Goal: Task Accomplishment & Management: Use online tool/utility

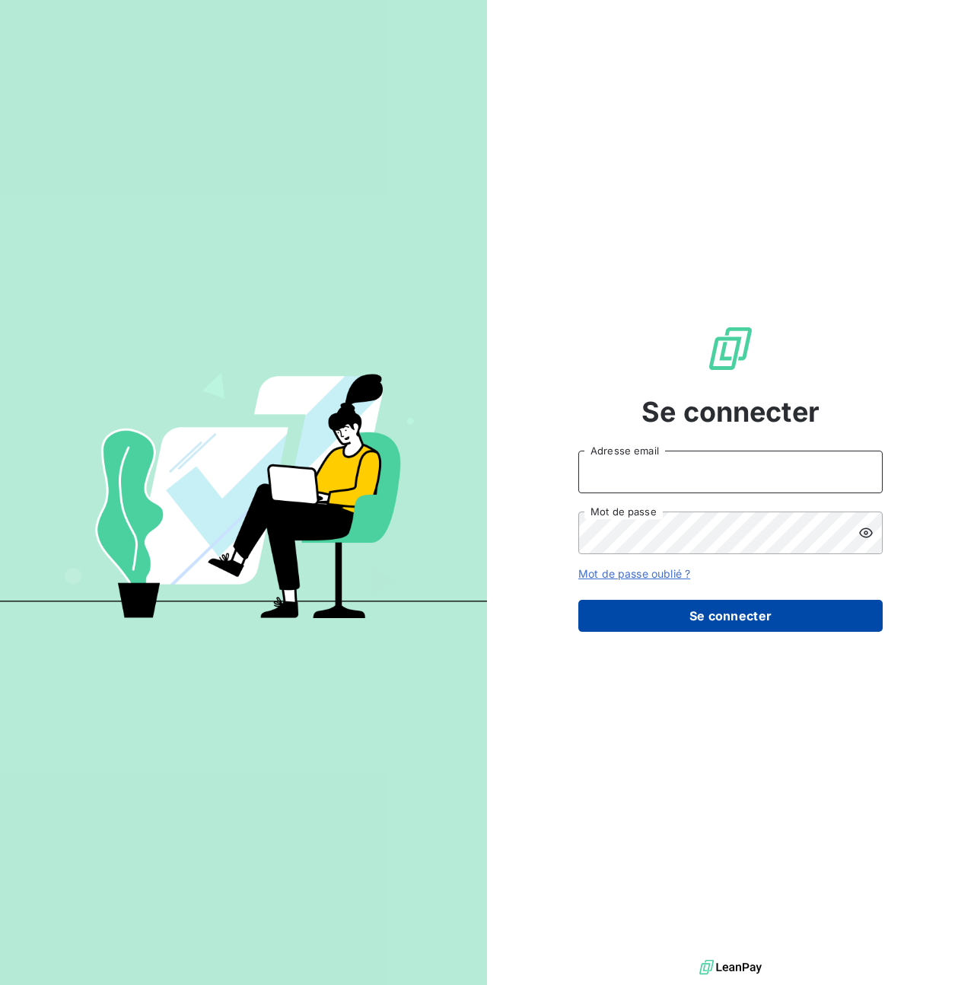
type input "steve.muccio@silog-location.fr"
click at [693, 608] on button "Se connecter" at bounding box center [730, 616] width 304 height 32
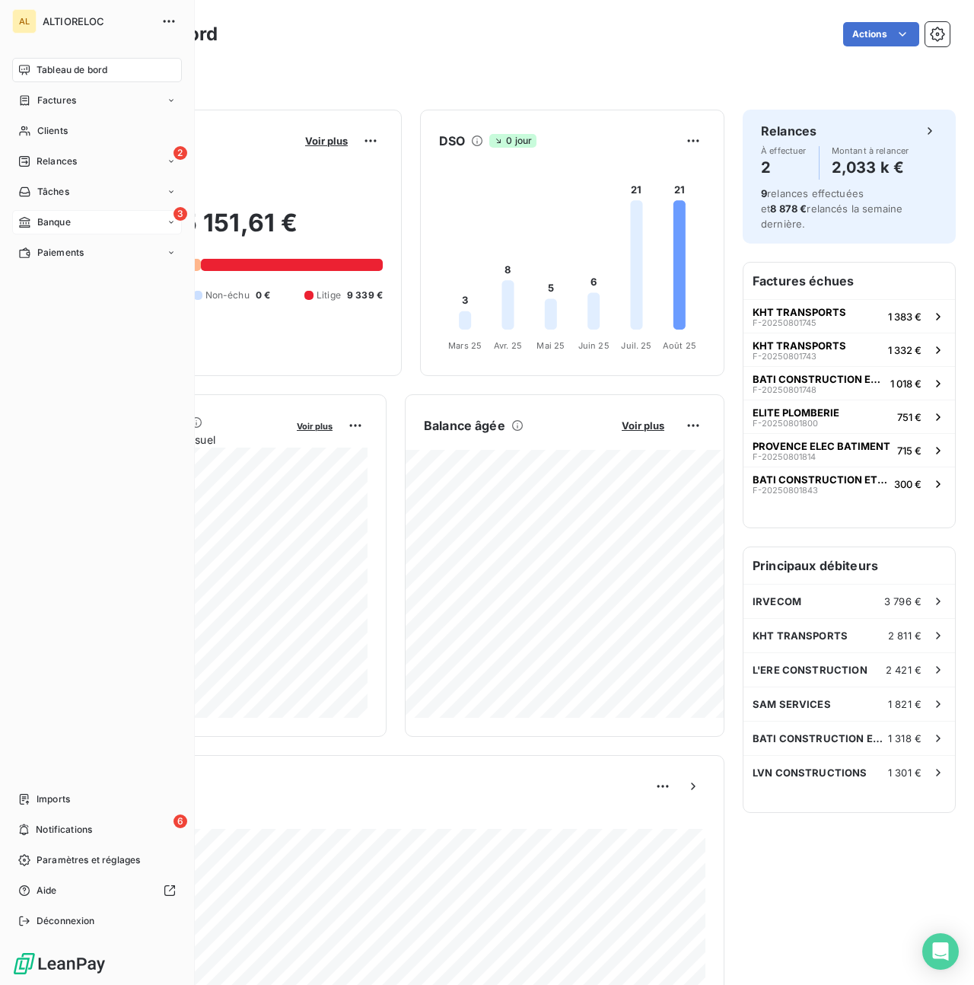
click at [49, 218] on span "Banque" at bounding box center [53, 222] width 33 height 14
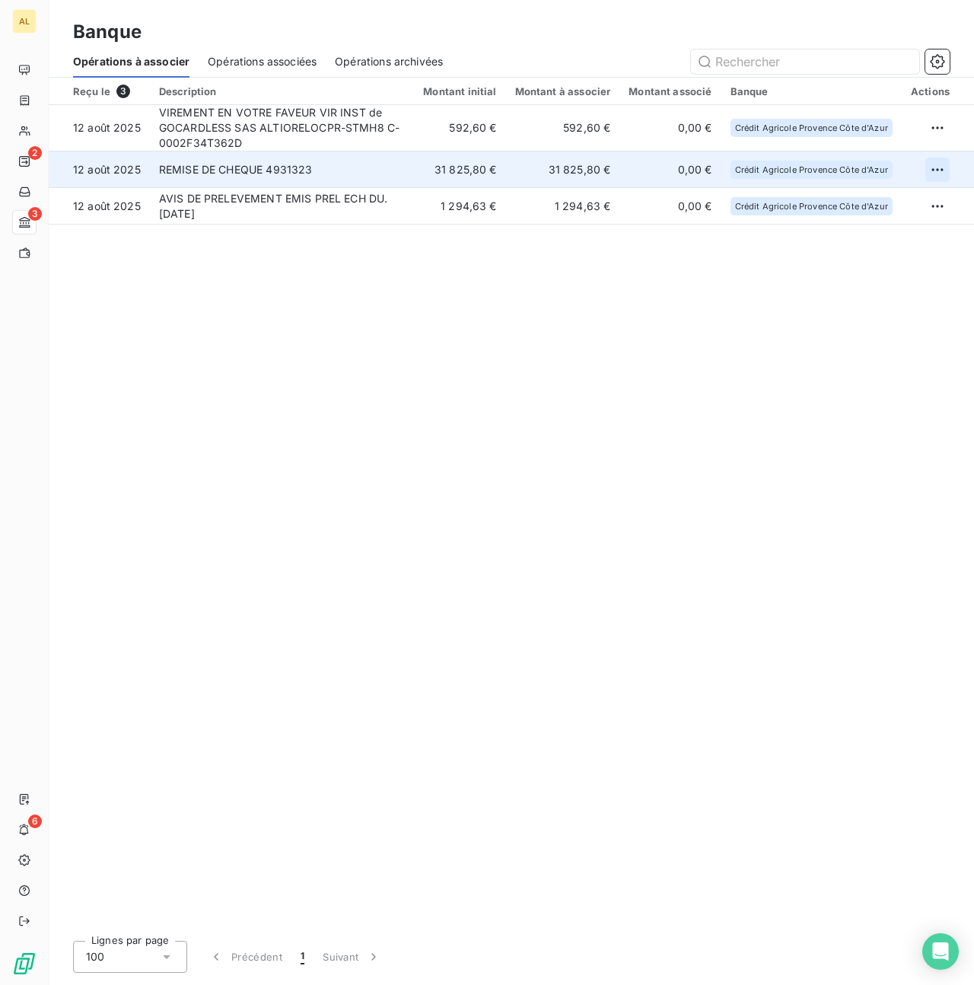
click at [937, 167] on html "AL 2 3 6 Banque Opérations à associer Opérations associées Opérations archivées…" at bounding box center [487, 492] width 974 height 985
click at [887, 207] on div "Archiver l’opération" at bounding box center [884, 203] width 117 height 24
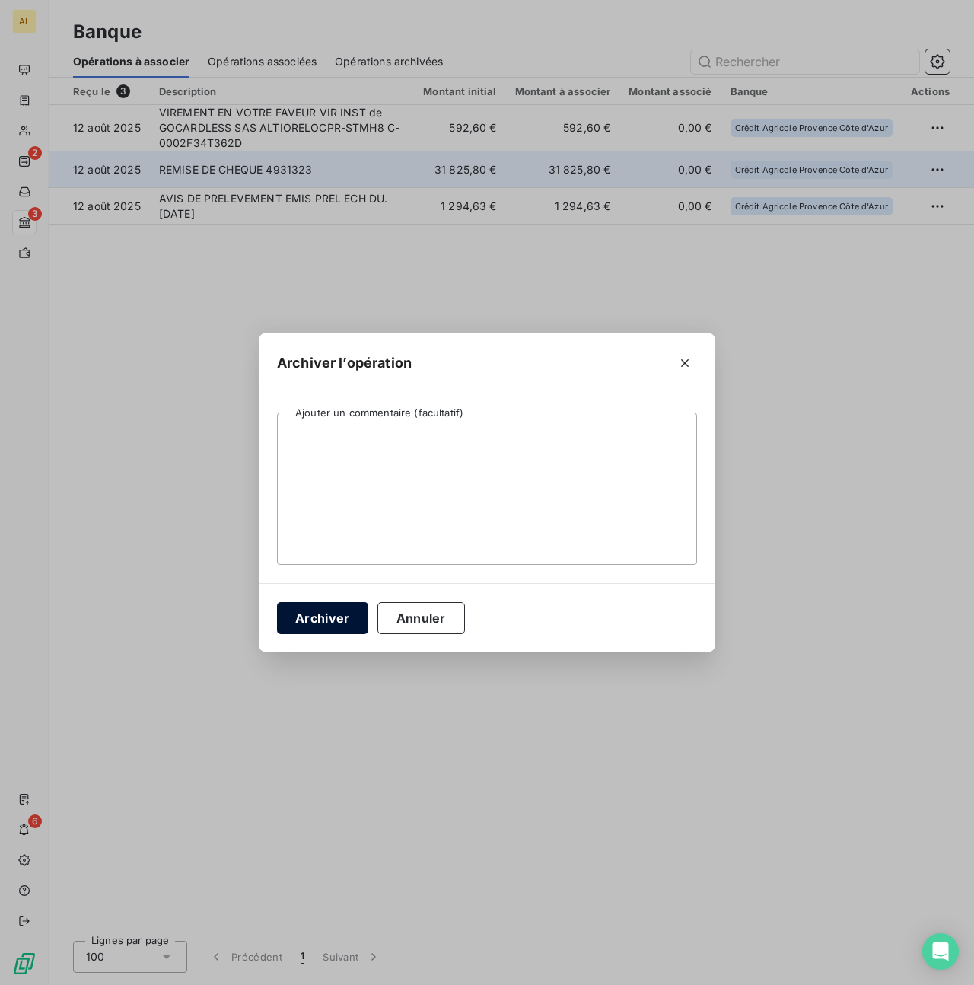
click at [333, 631] on button "Archiver" at bounding box center [322, 618] width 91 height 32
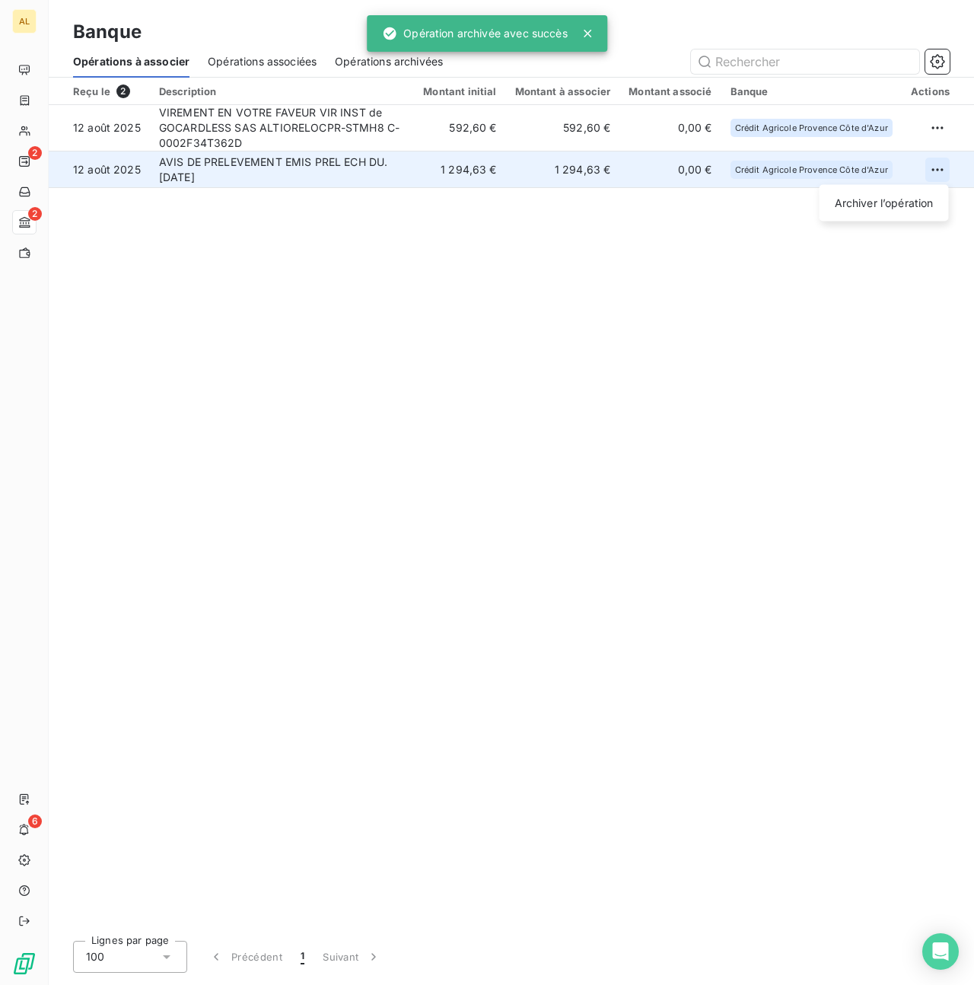
click at [931, 170] on html "AL 2 2 6 Banque Opérations à associer Opérations associées Opérations archivées…" at bounding box center [487, 492] width 974 height 985
click at [895, 194] on div "Archiver l’opération" at bounding box center [884, 203] width 117 height 24
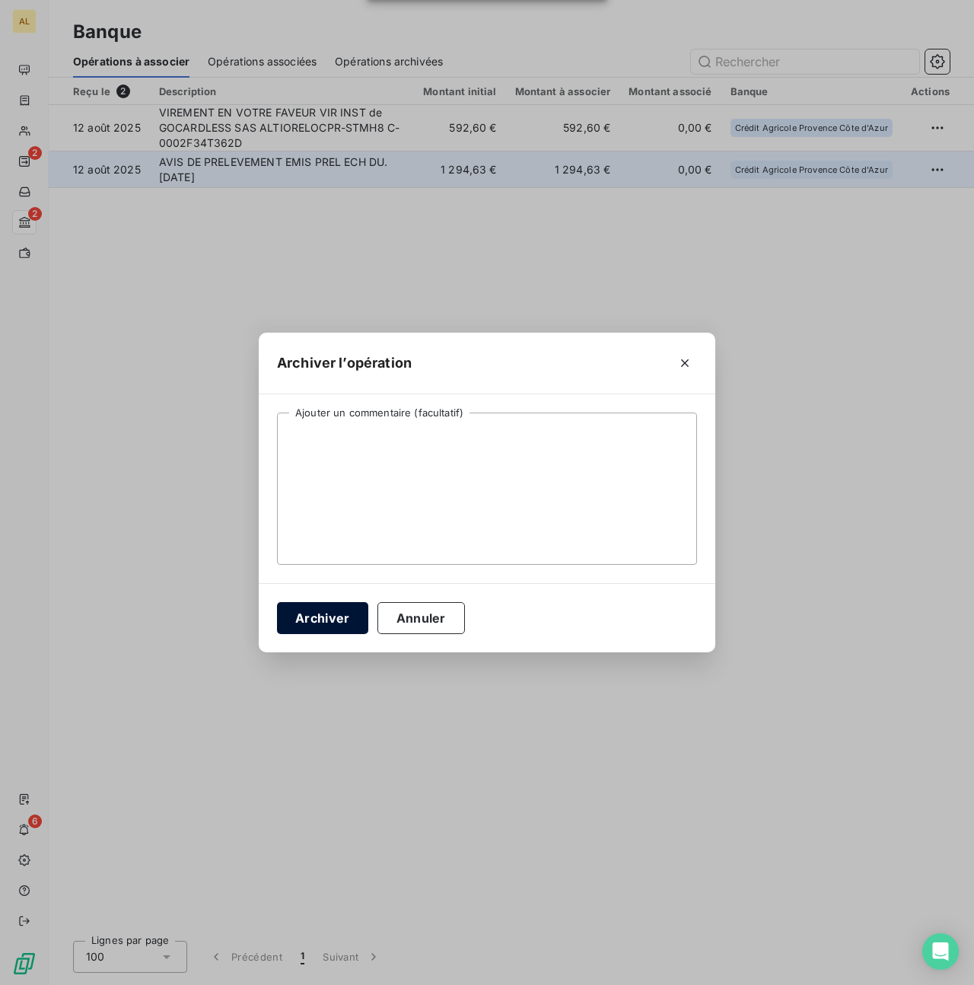
click at [307, 628] on button "Archiver" at bounding box center [322, 618] width 91 height 32
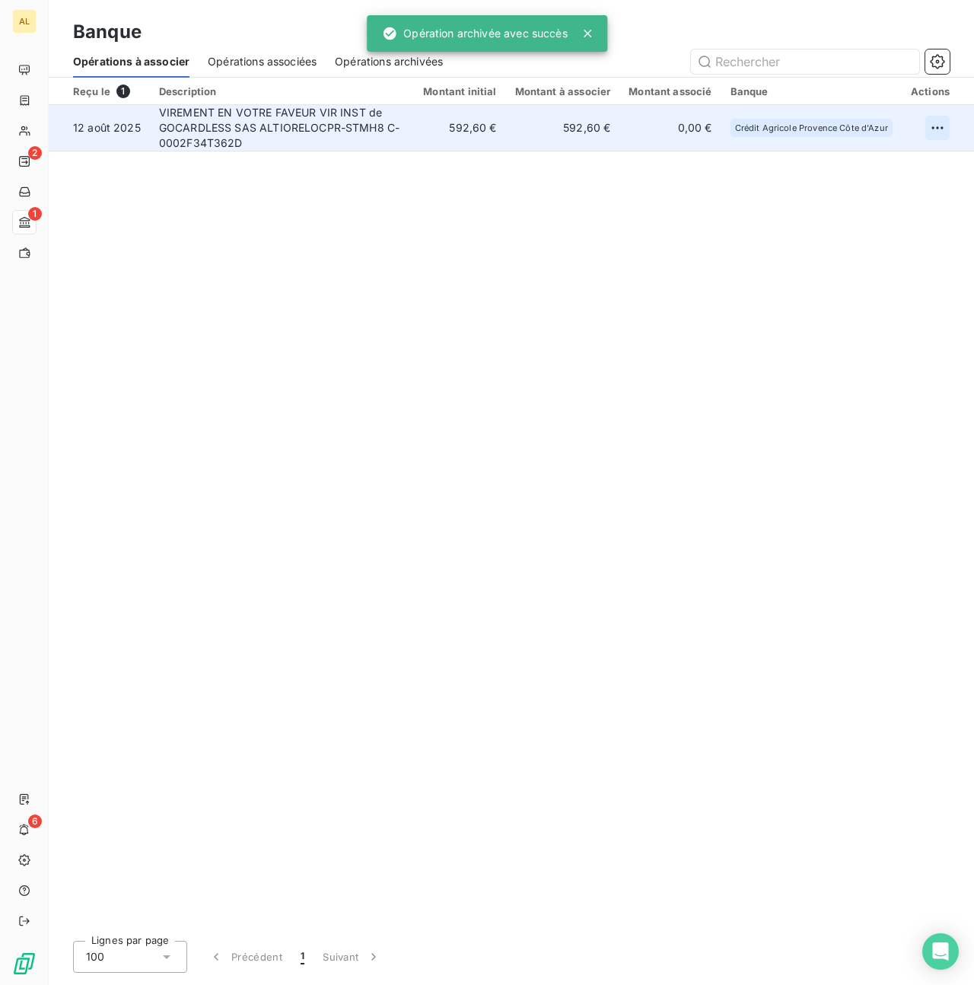
click at [935, 127] on html "AL 2 1 6 Banque Opérations à associer Opérations associées Opérations archivées…" at bounding box center [487, 492] width 974 height 985
click at [854, 164] on div "Archiver l’opération" at bounding box center [884, 161] width 117 height 24
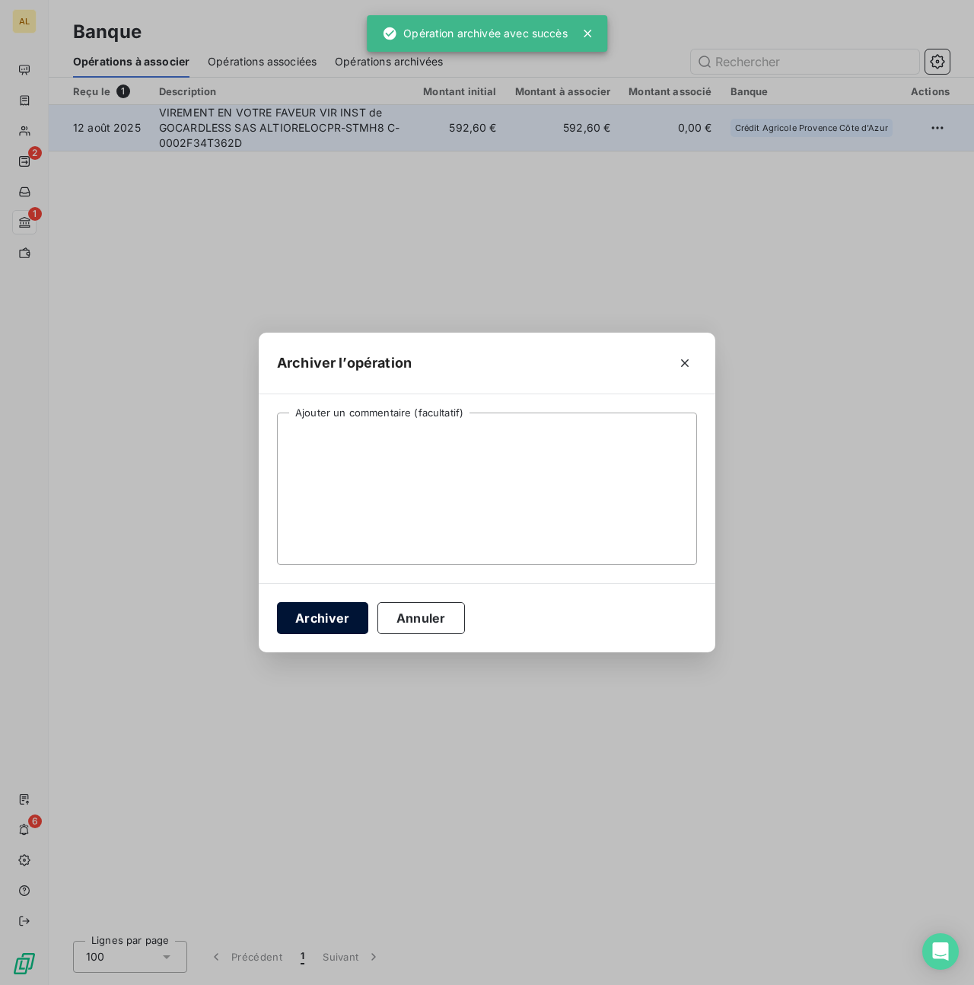
click at [329, 622] on button "Archiver" at bounding box center [322, 618] width 91 height 32
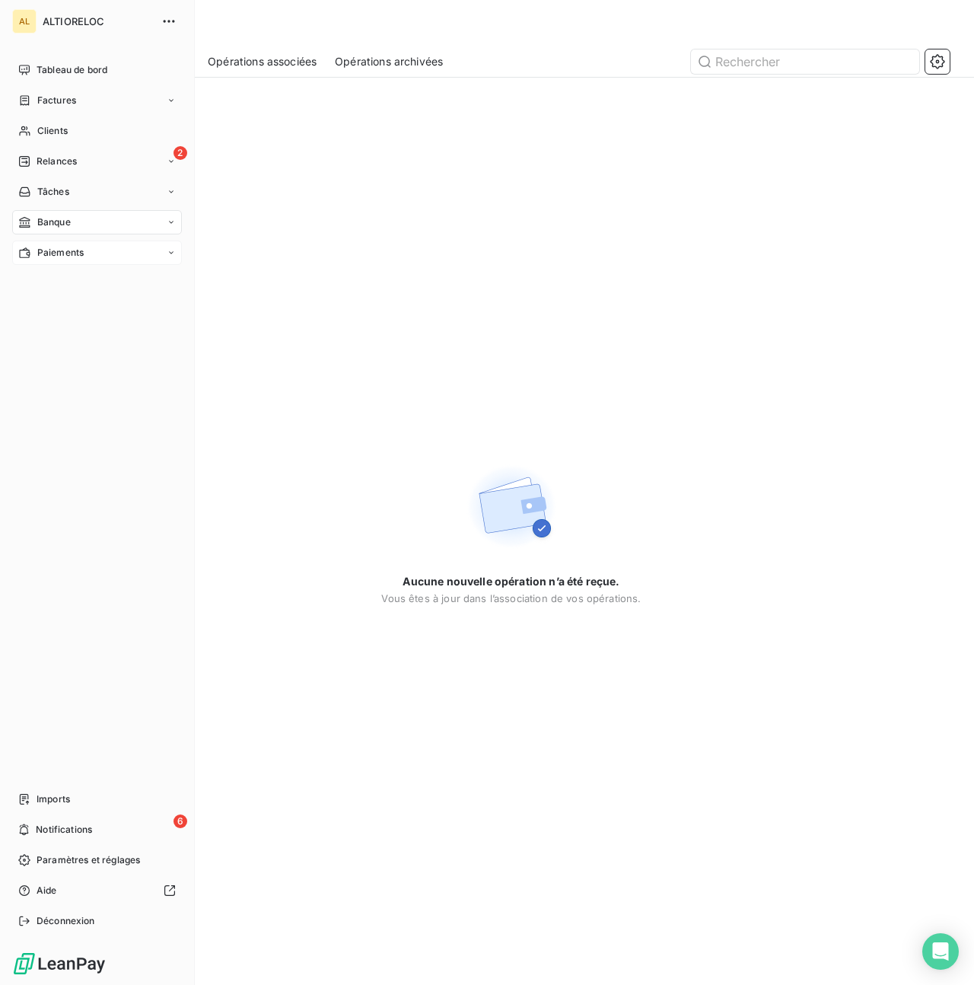
click at [62, 255] on span "Paiements" at bounding box center [60, 253] width 46 height 14
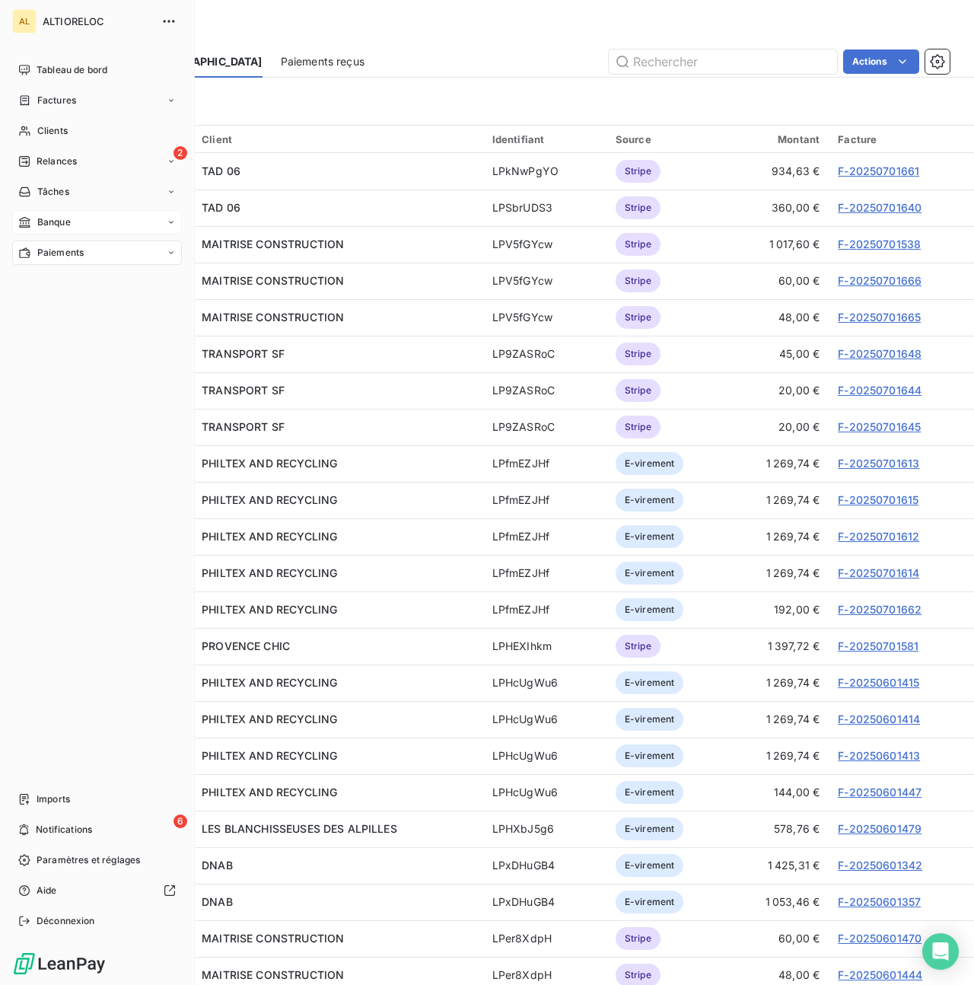
click at [46, 221] on span "Banque" at bounding box center [53, 222] width 33 height 14
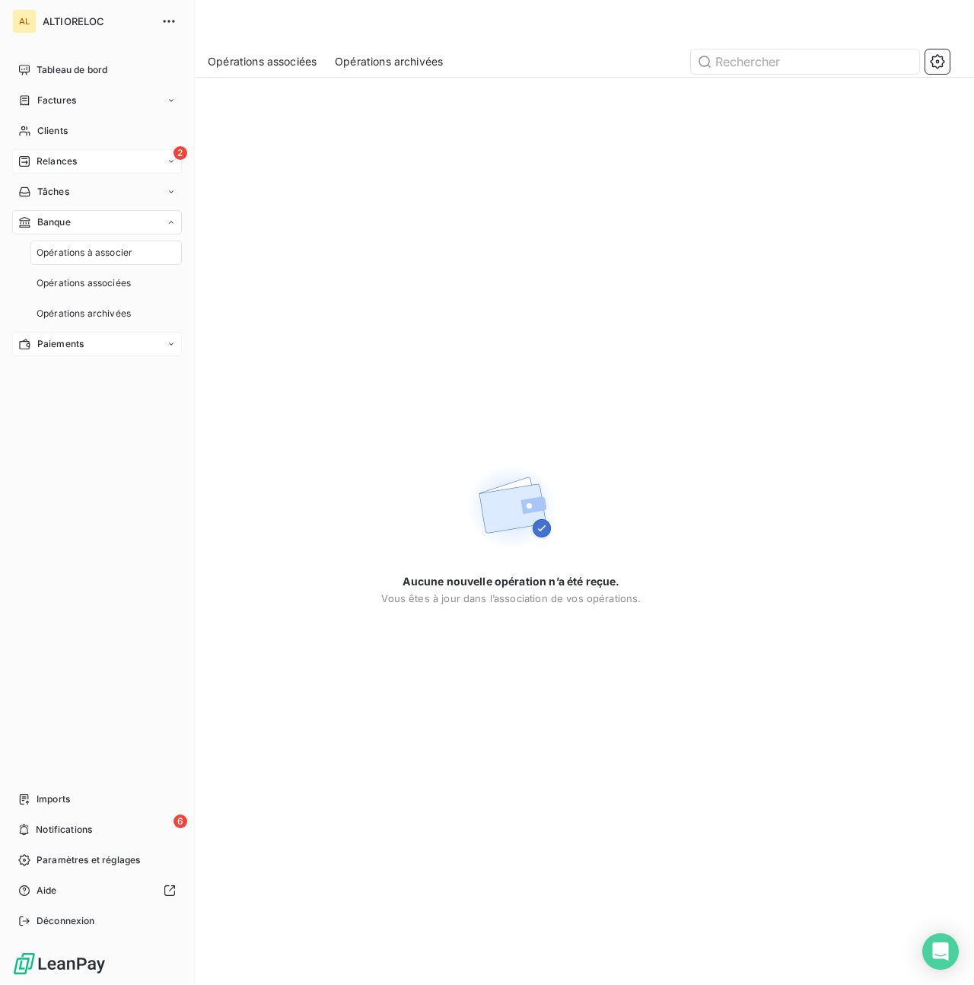
click at [56, 156] on span "Relances" at bounding box center [57, 161] width 40 height 14
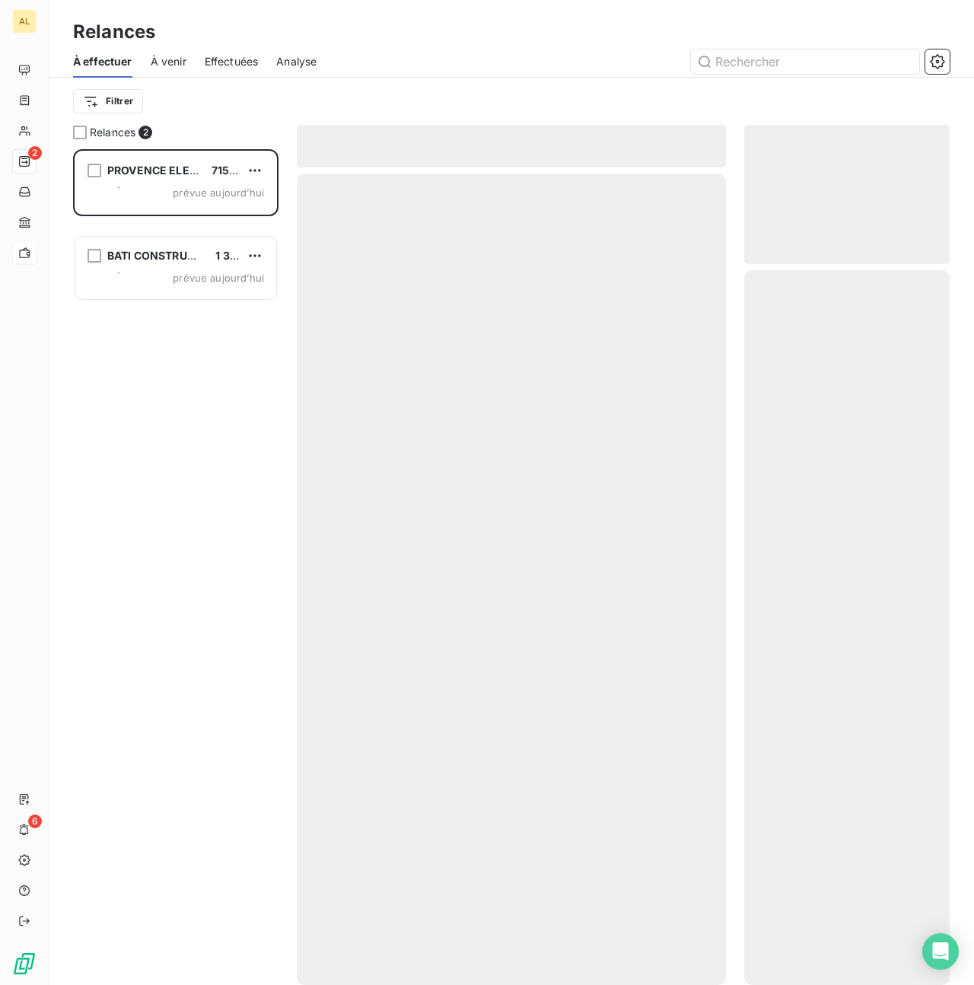
scroll to position [836, 205]
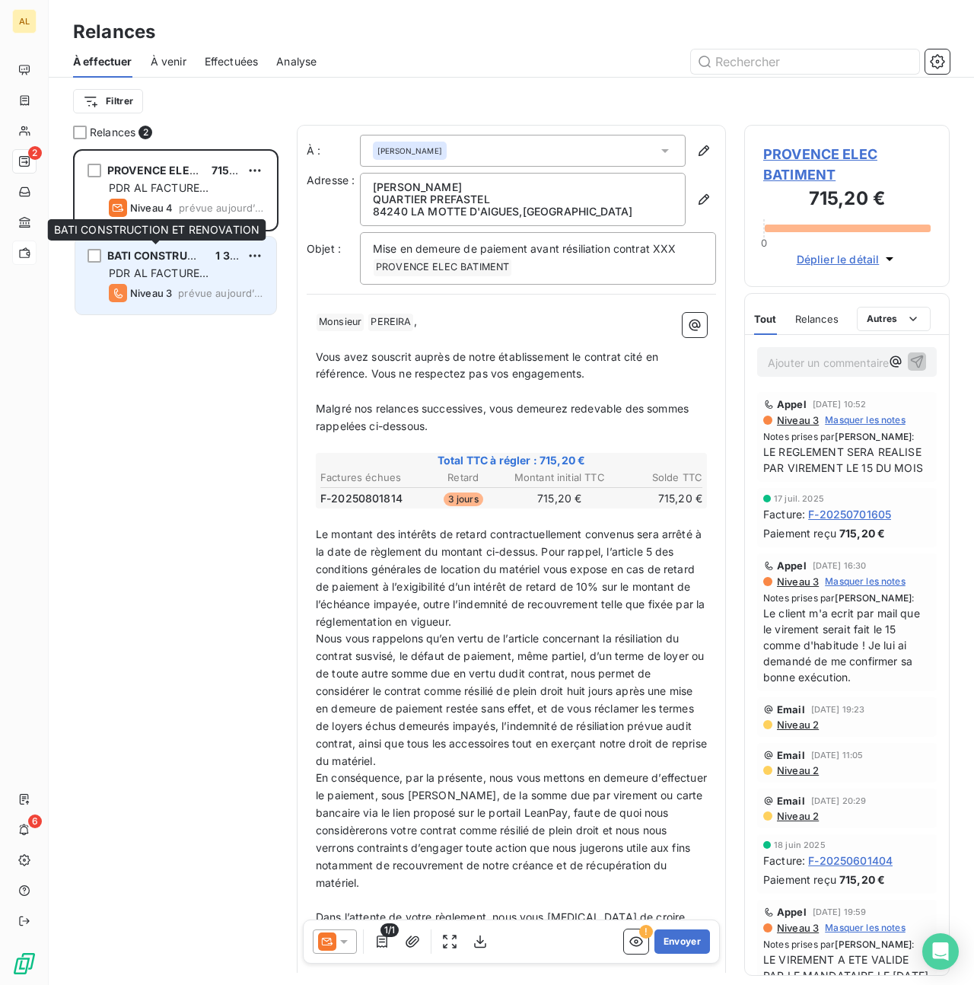
click at [138, 257] on span "BATI CONSTRUCTION ET RENOVATION" at bounding box center [209, 255] width 205 height 13
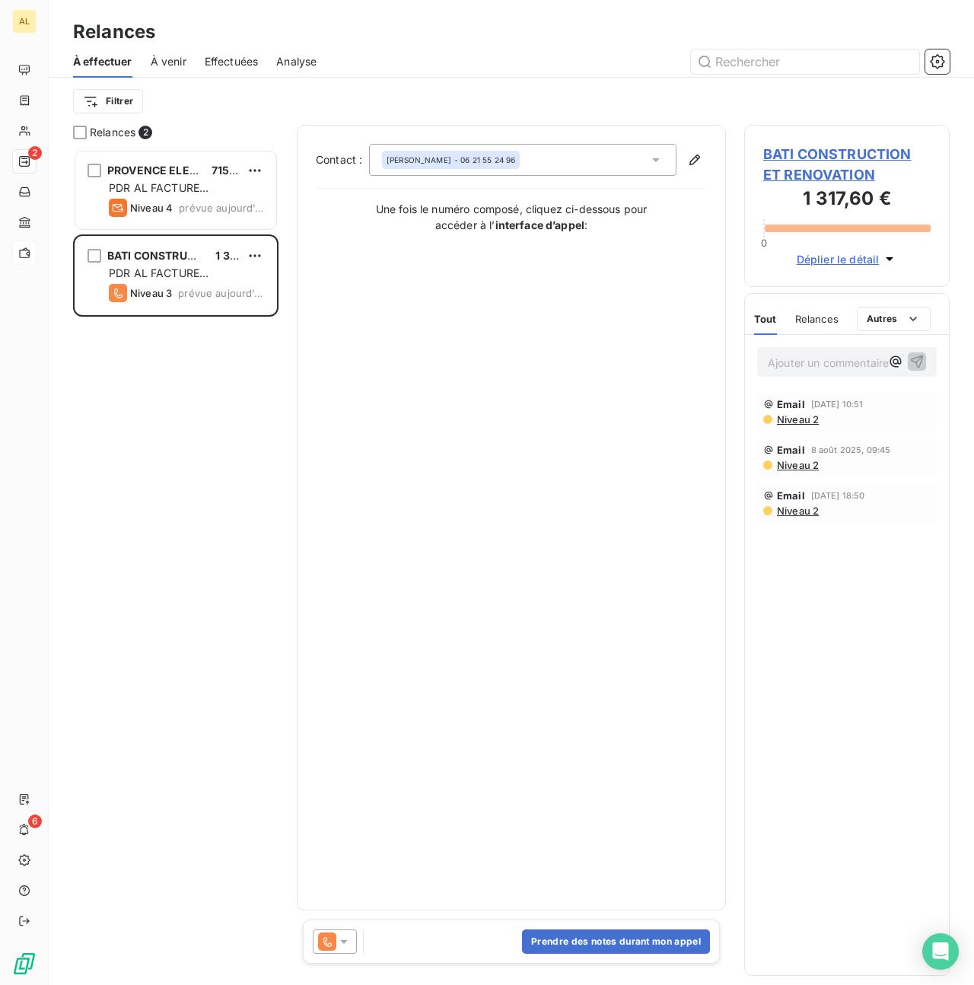
click at [823, 155] on span "BATI CONSTRUCTION ET RENOVATION" at bounding box center [846, 164] width 167 height 41
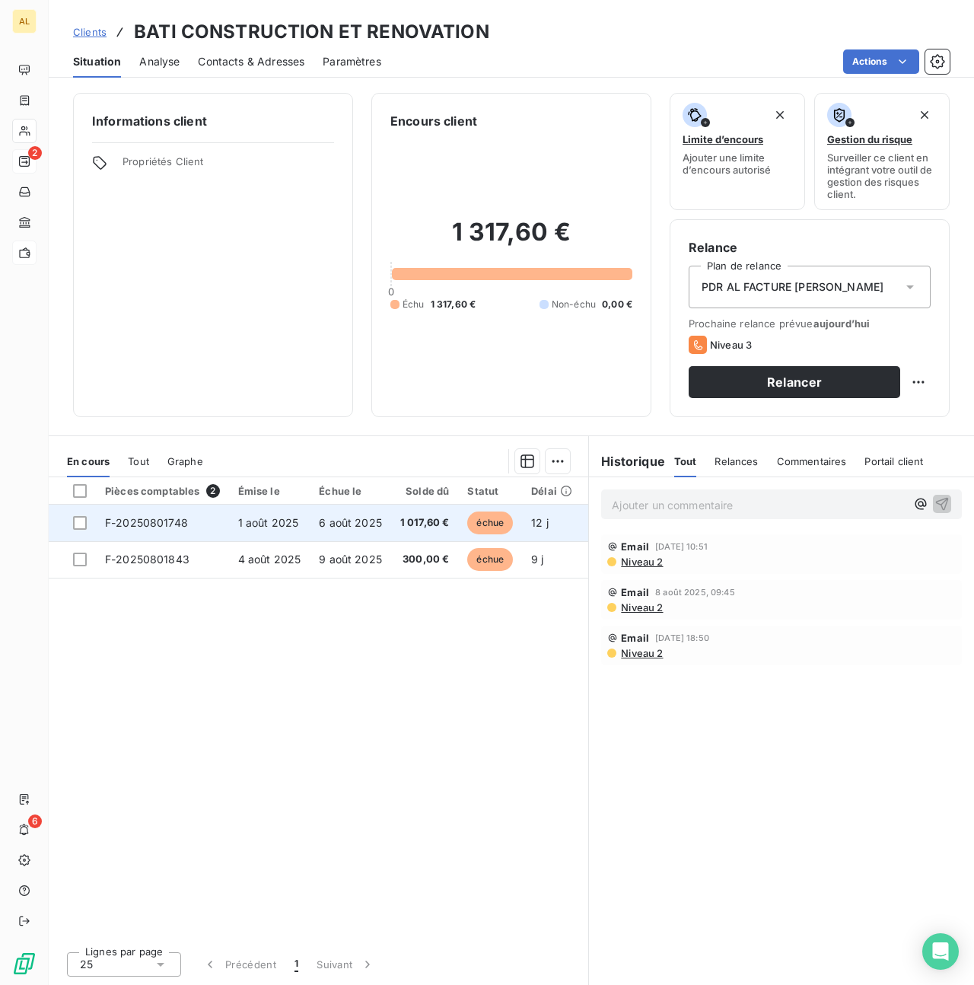
click at [153, 524] on span "F-20250801748" at bounding box center [146, 522] width 83 height 13
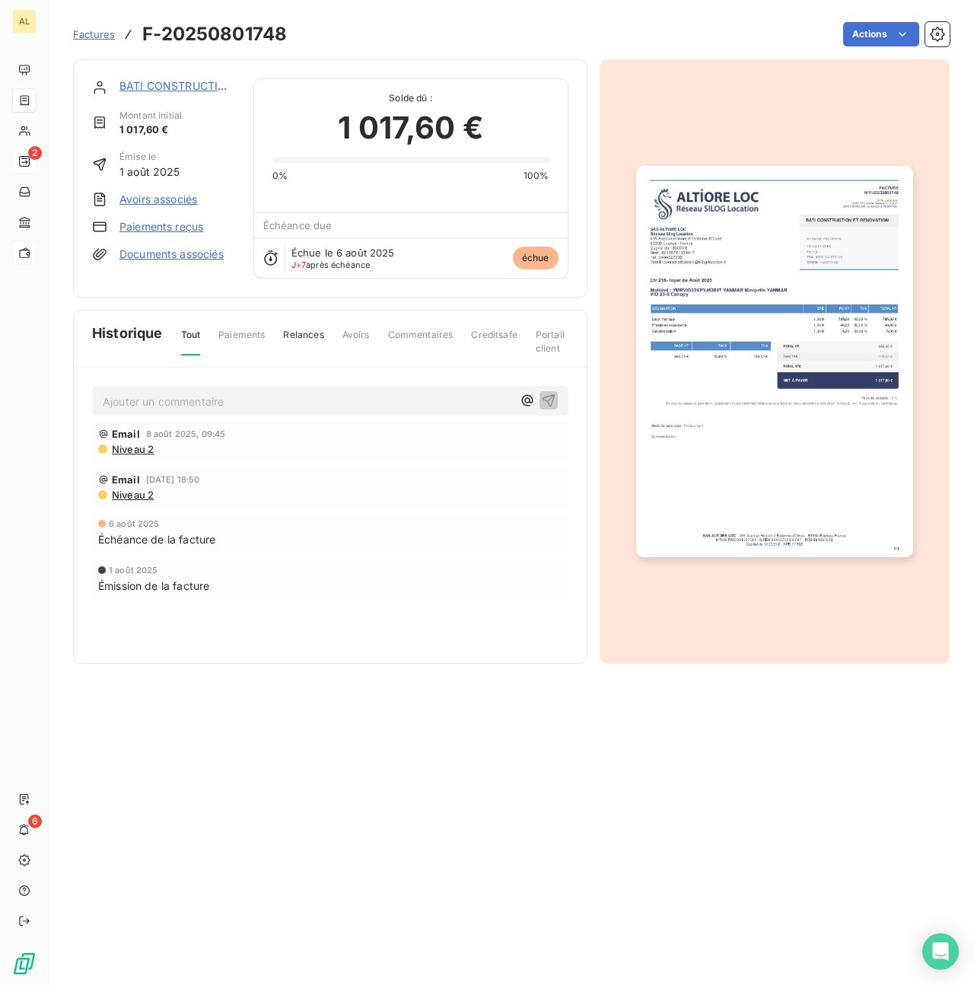
click at [171, 230] on link "Paiements reçus" at bounding box center [161, 226] width 84 height 15
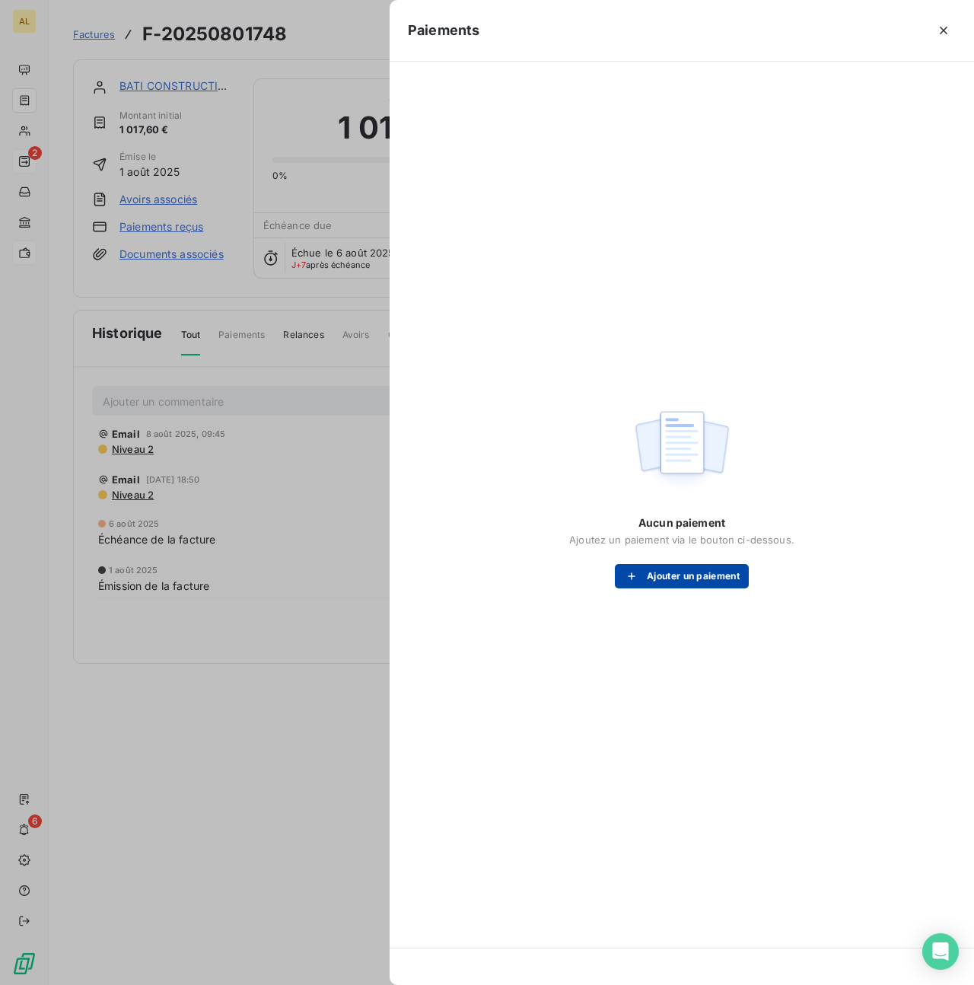
click at [669, 575] on button "Ajouter un paiement" at bounding box center [682, 576] width 134 height 24
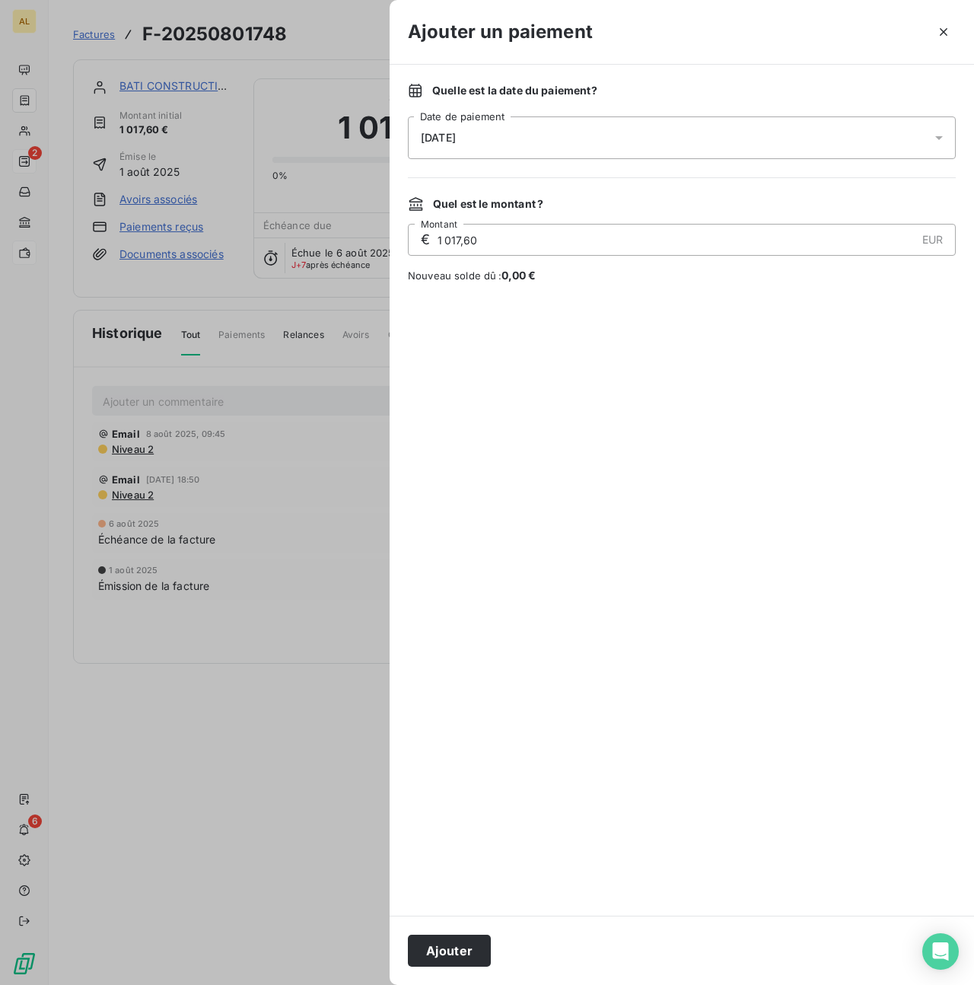
click at [437, 134] on span "[DATE]" at bounding box center [438, 138] width 35 height 12
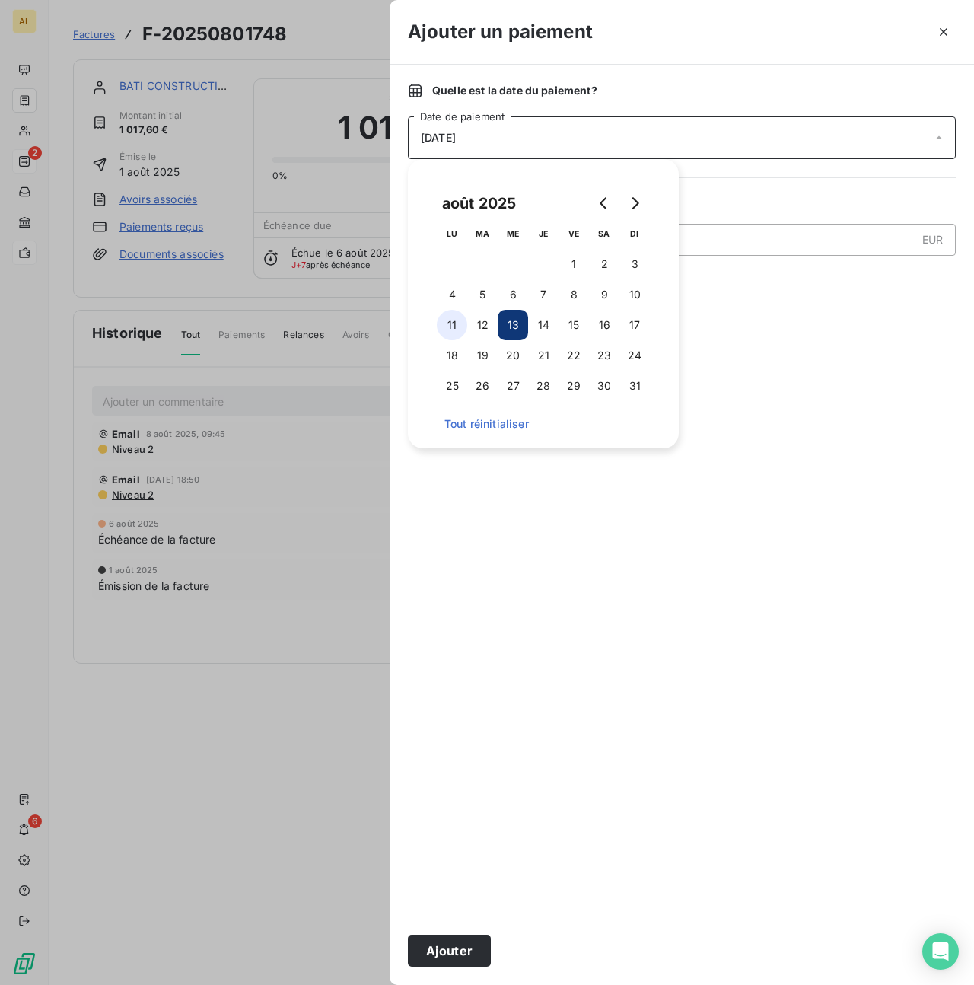
click at [454, 326] on button "11" at bounding box center [452, 325] width 30 height 30
click at [675, 367] on div "août 2025 LU MA ME JE VE SA DI 1 2 3 4 5 6 7 8 9 10 11 12 13 14 15 16 17 18 19 …" at bounding box center [543, 303] width 271 height 289
click at [751, 321] on div at bounding box center [682, 599] width 548 height 596
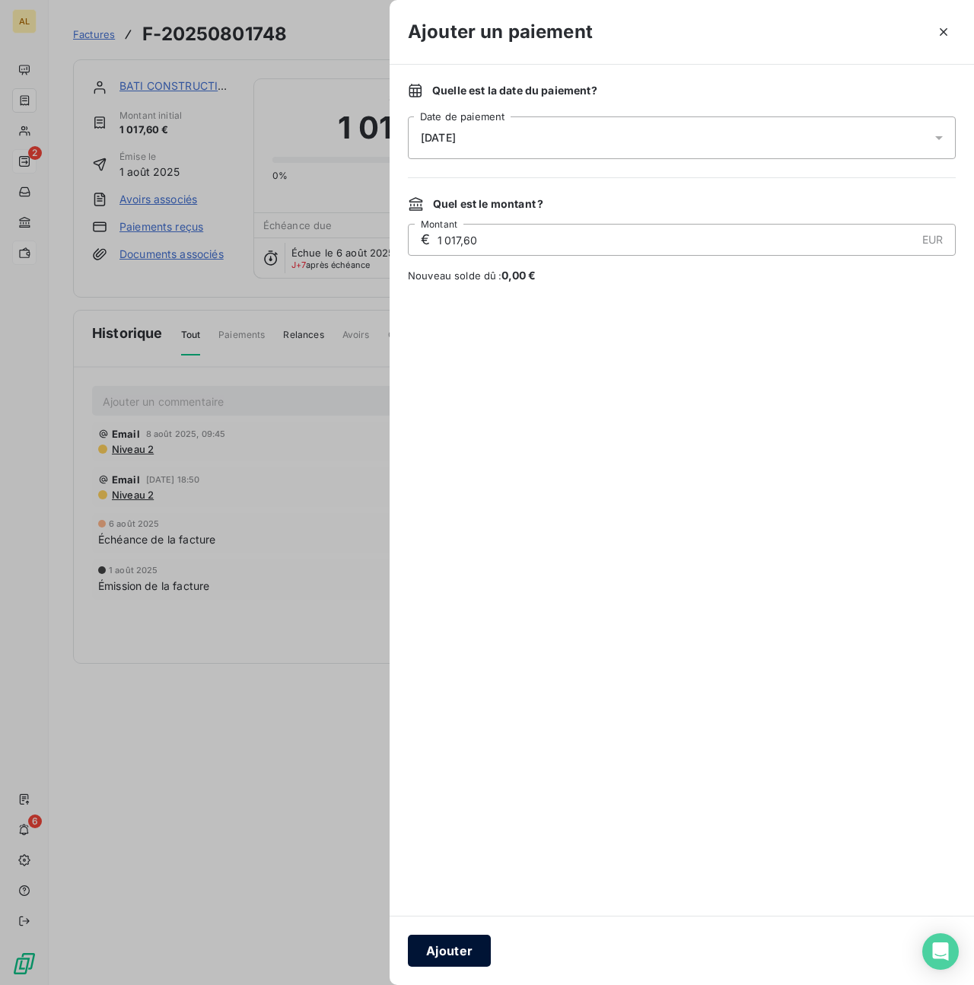
click at [437, 953] on button "Ajouter" at bounding box center [449, 950] width 83 height 32
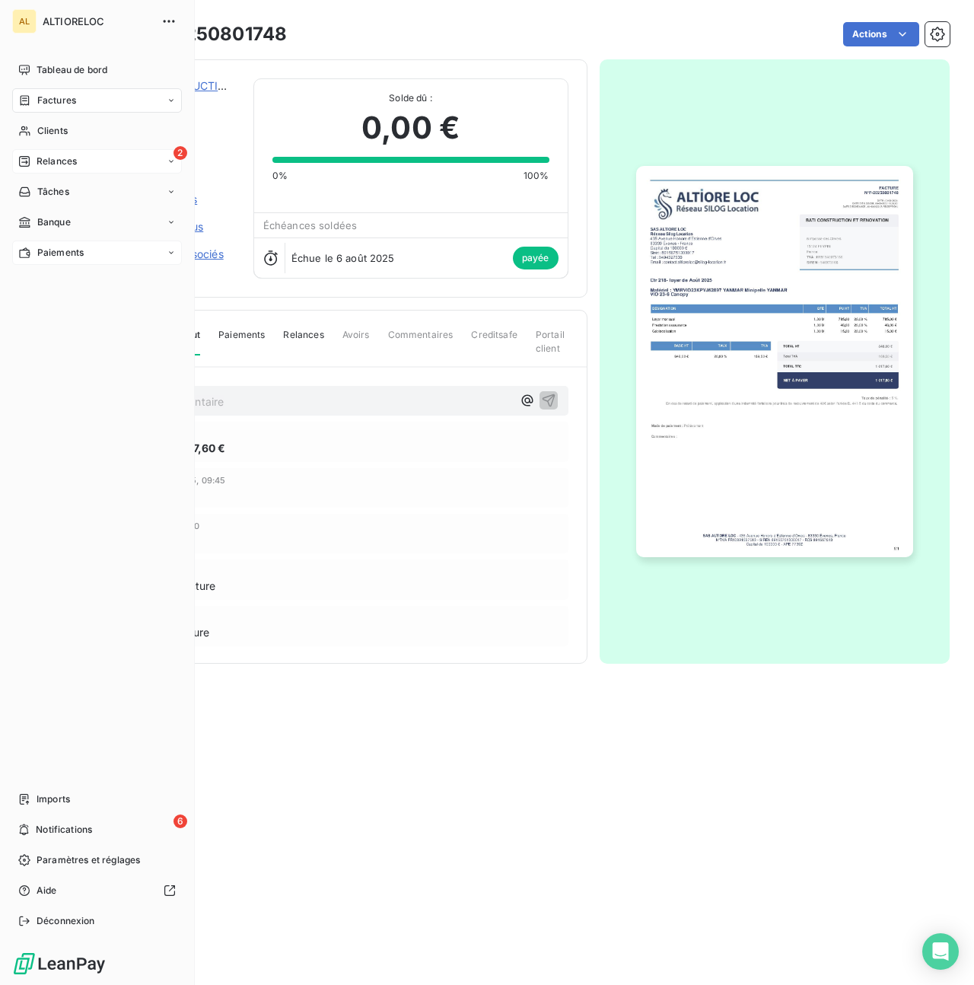
click at [45, 158] on span "Relances" at bounding box center [57, 161] width 40 height 14
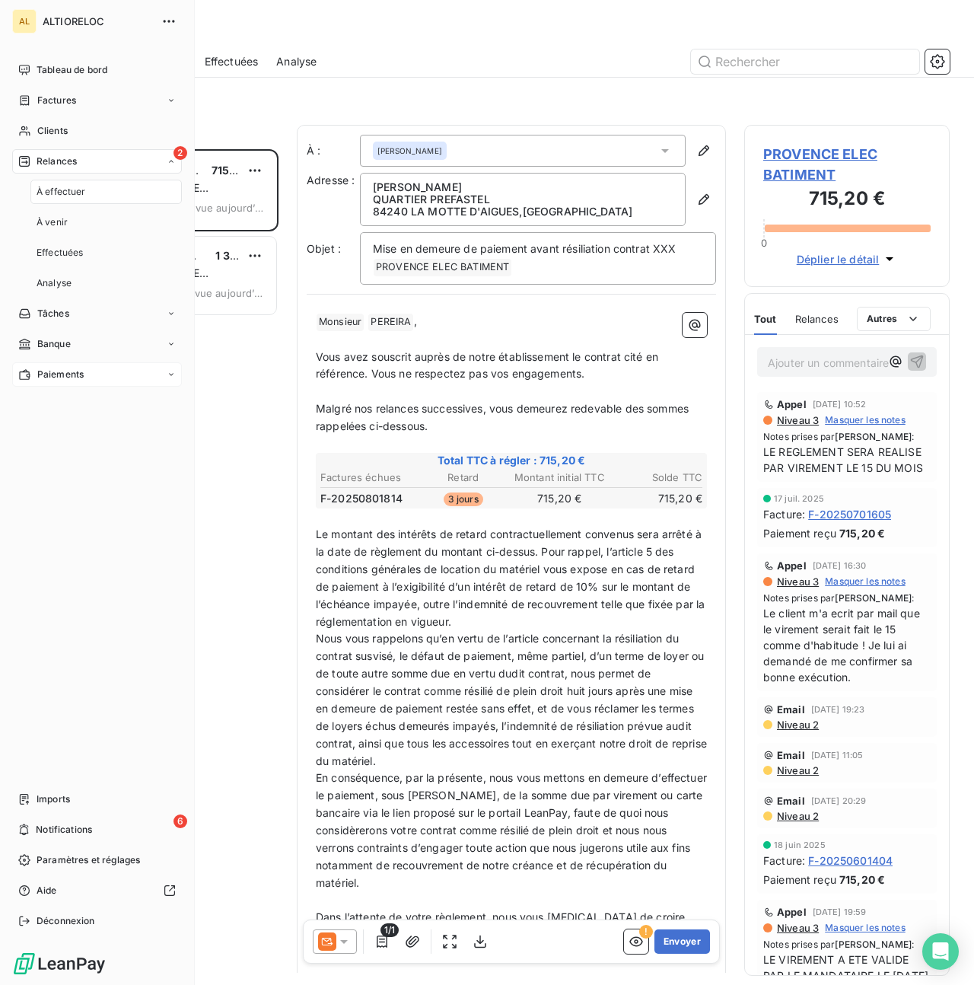
scroll to position [836, 205]
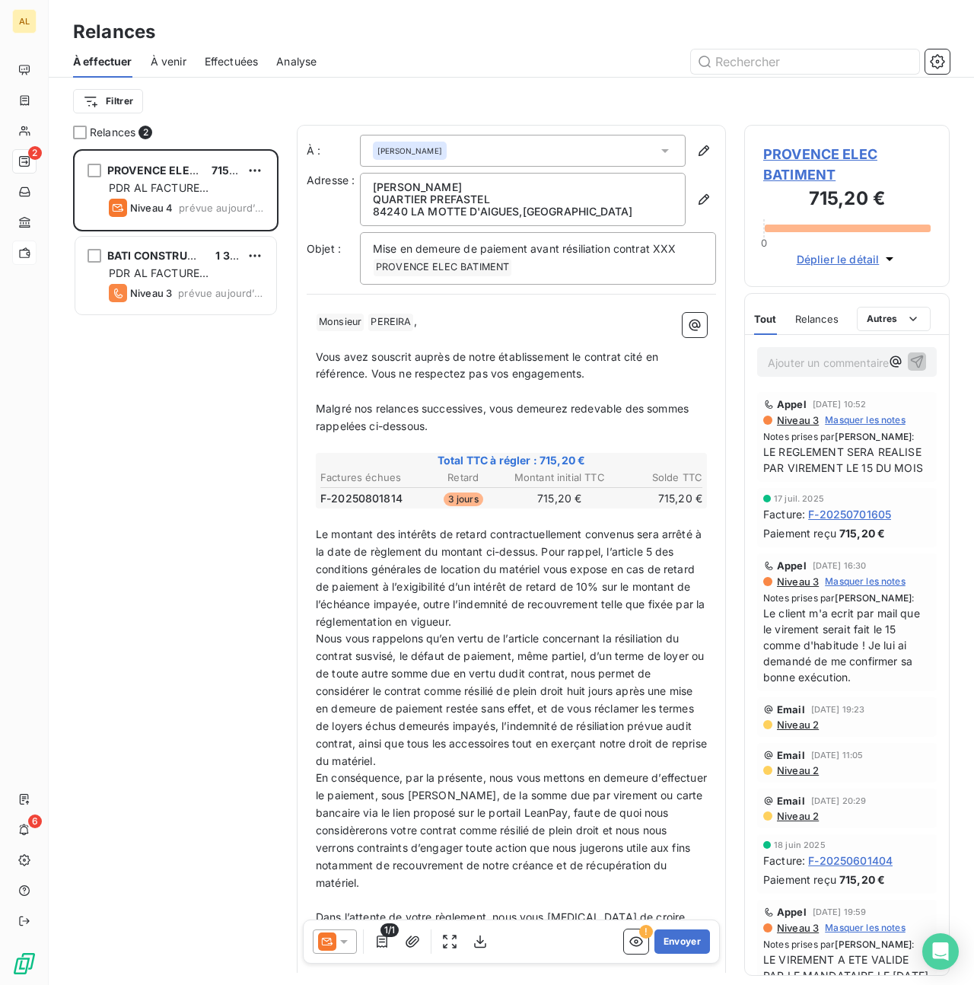
click at [345, 943] on icon at bounding box center [343, 941] width 15 height 15
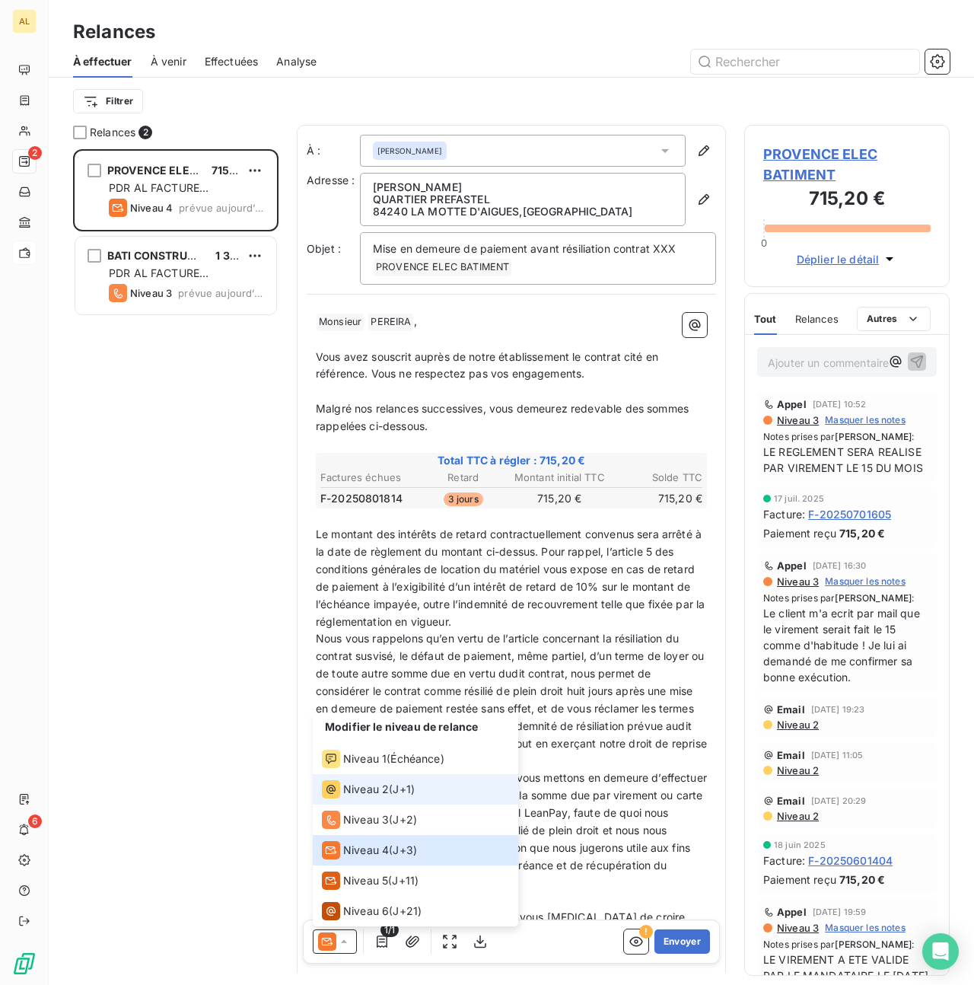
click at [363, 797] on div "Niveau 2" at bounding box center [355, 789] width 67 height 18
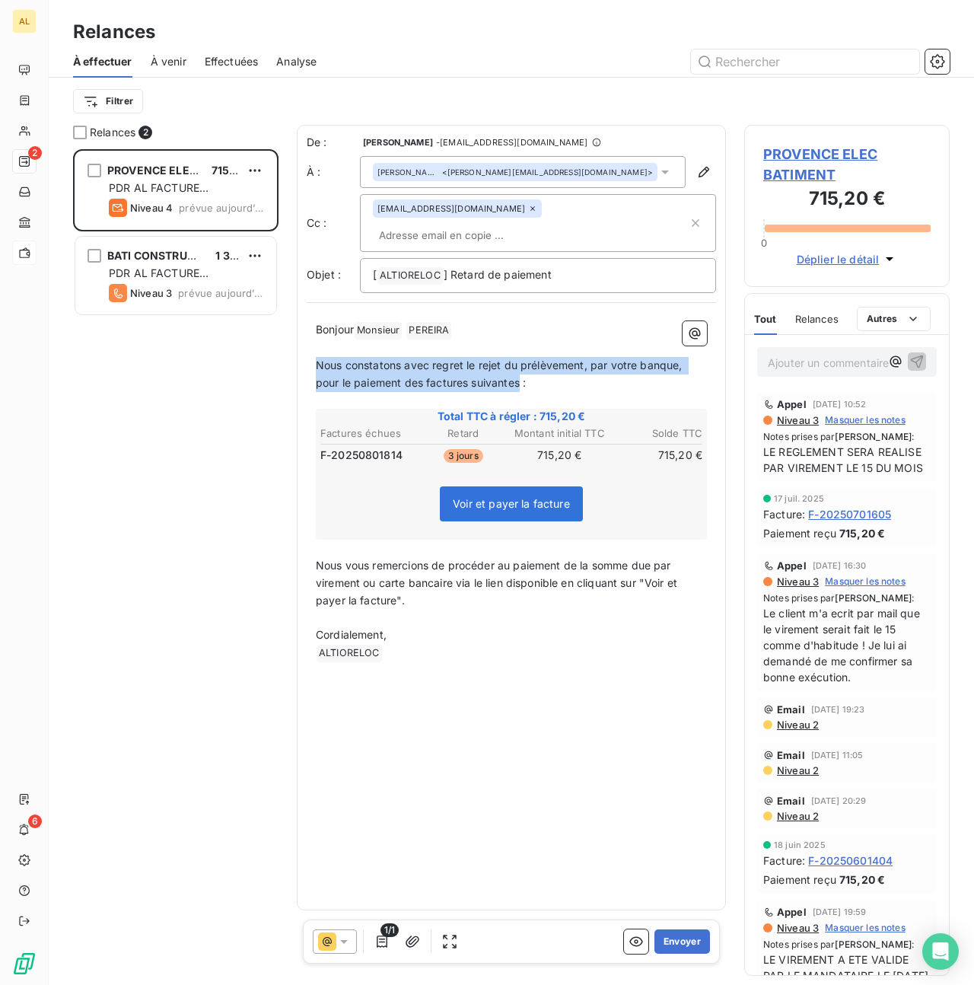
drag, startPoint x: 317, startPoint y: 340, endPoint x: 521, endPoint y: 357, distance: 205.4
click at [521, 358] on span "Nous constatons avec regret le rejet du prélèvement, par votre banque, pour le …" at bounding box center [501, 373] width 370 height 30
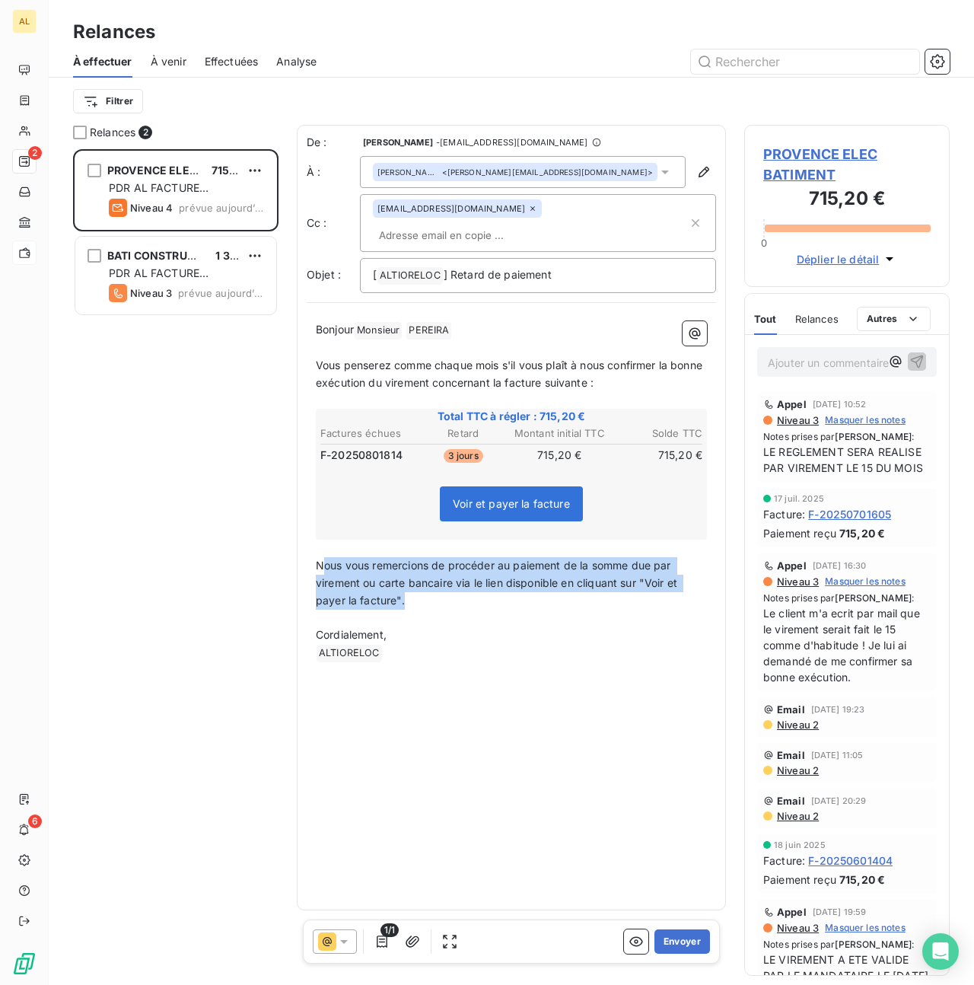
drag, startPoint x: 321, startPoint y: 540, endPoint x: 420, endPoint y: 570, distance: 103.3
click at [420, 570] on p "Nous vous remercions de procéder au paiement de la somme due par virement ou ca…" at bounding box center [511, 583] width 391 height 53
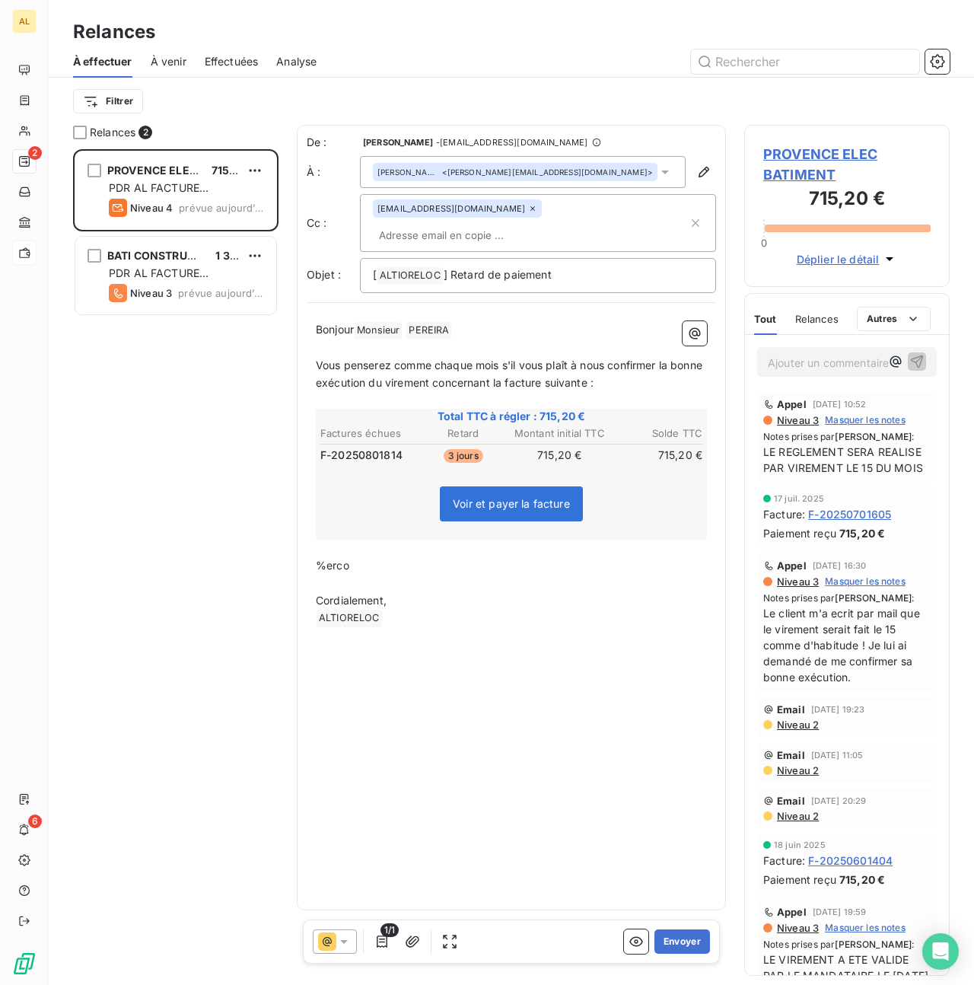
click at [420, 592] on p "Cordialement," at bounding box center [511, 601] width 391 height 18
click at [398, 557] on p "%erco" at bounding box center [511, 566] width 391 height 18
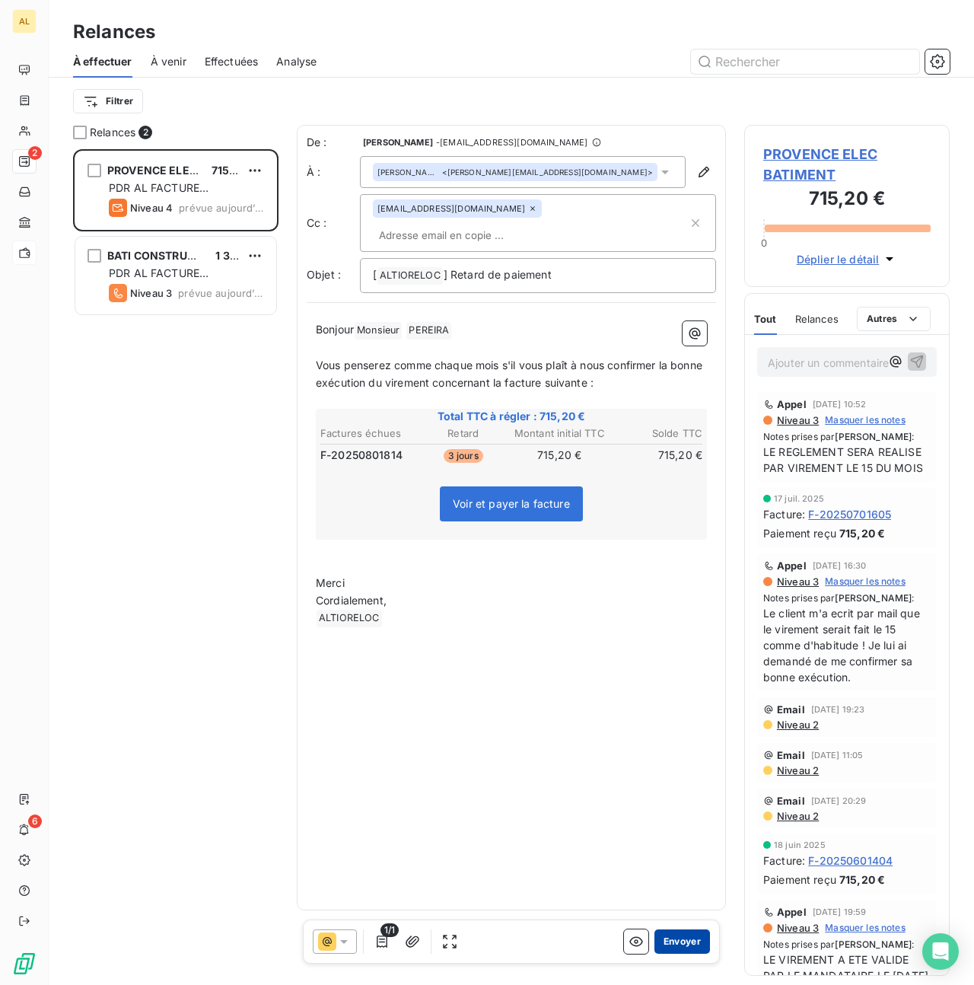
click at [691, 944] on button "Envoyer" at bounding box center [682, 941] width 56 height 24
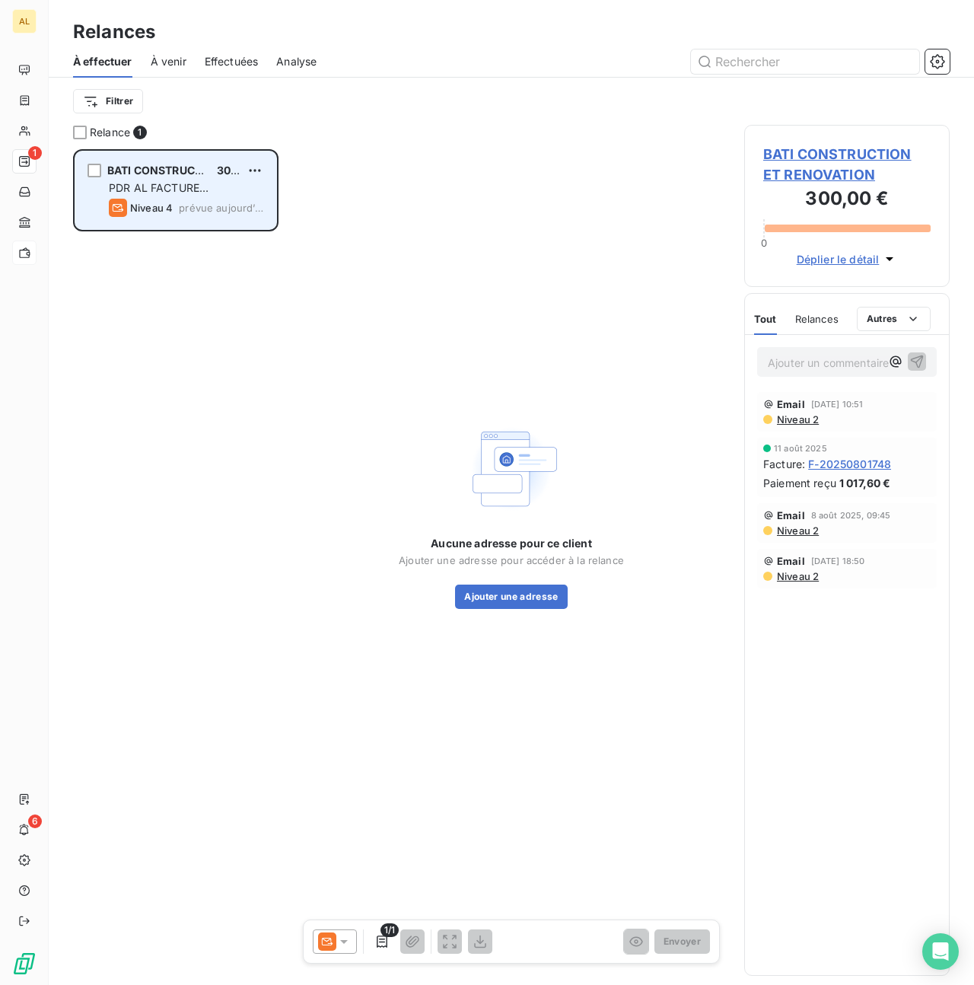
click at [152, 180] on div "PDR AL FACTURE [PERSON_NAME]" at bounding box center [186, 187] width 155 height 15
click at [95, 175] on div "grid" at bounding box center [95, 171] width 14 height 14
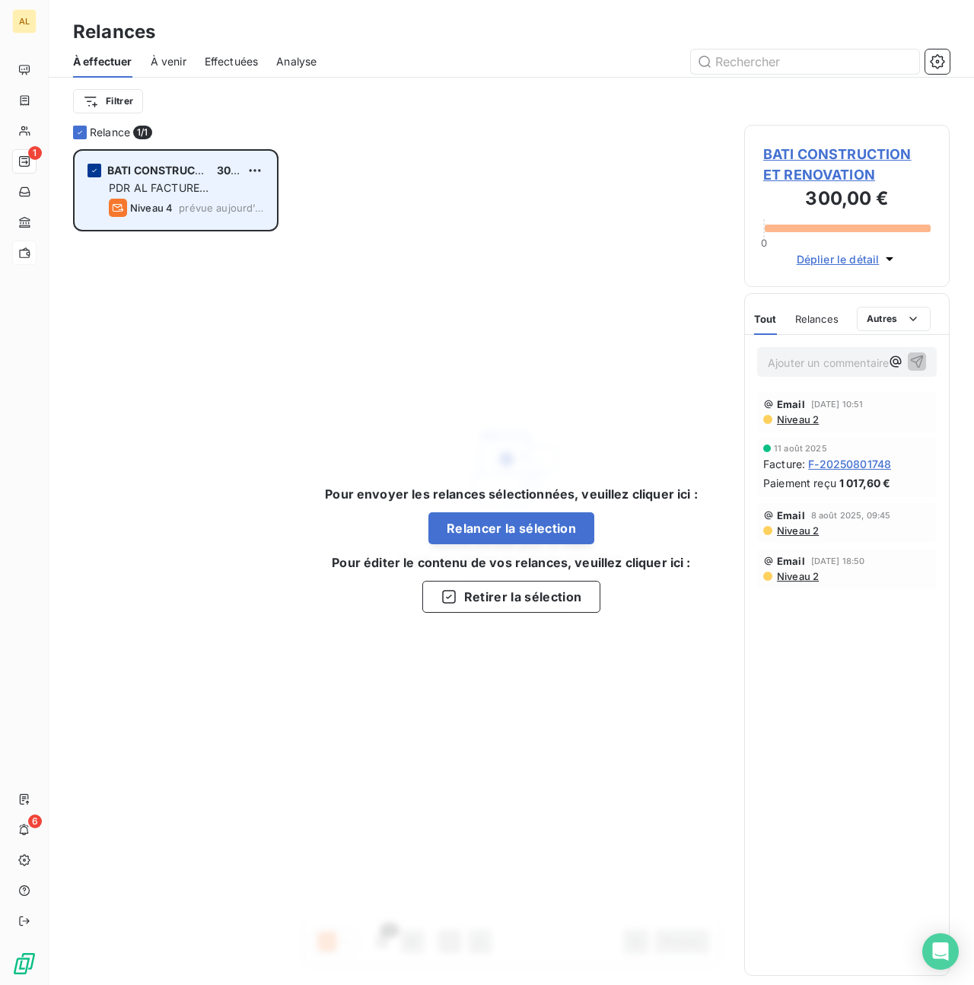
click at [96, 170] on icon "grid" at bounding box center [94, 170] width 9 height 9
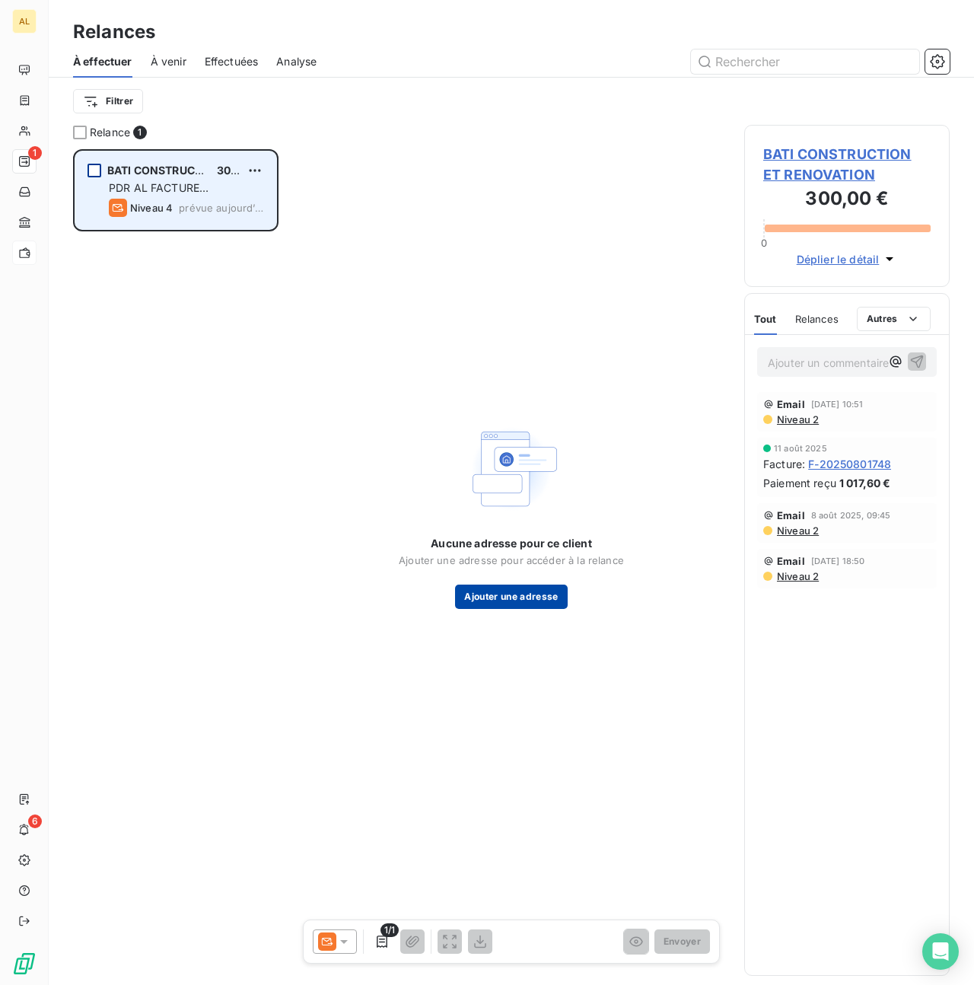
click at [517, 600] on button "Ajouter une adresse" at bounding box center [511, 596] width 112 height 24
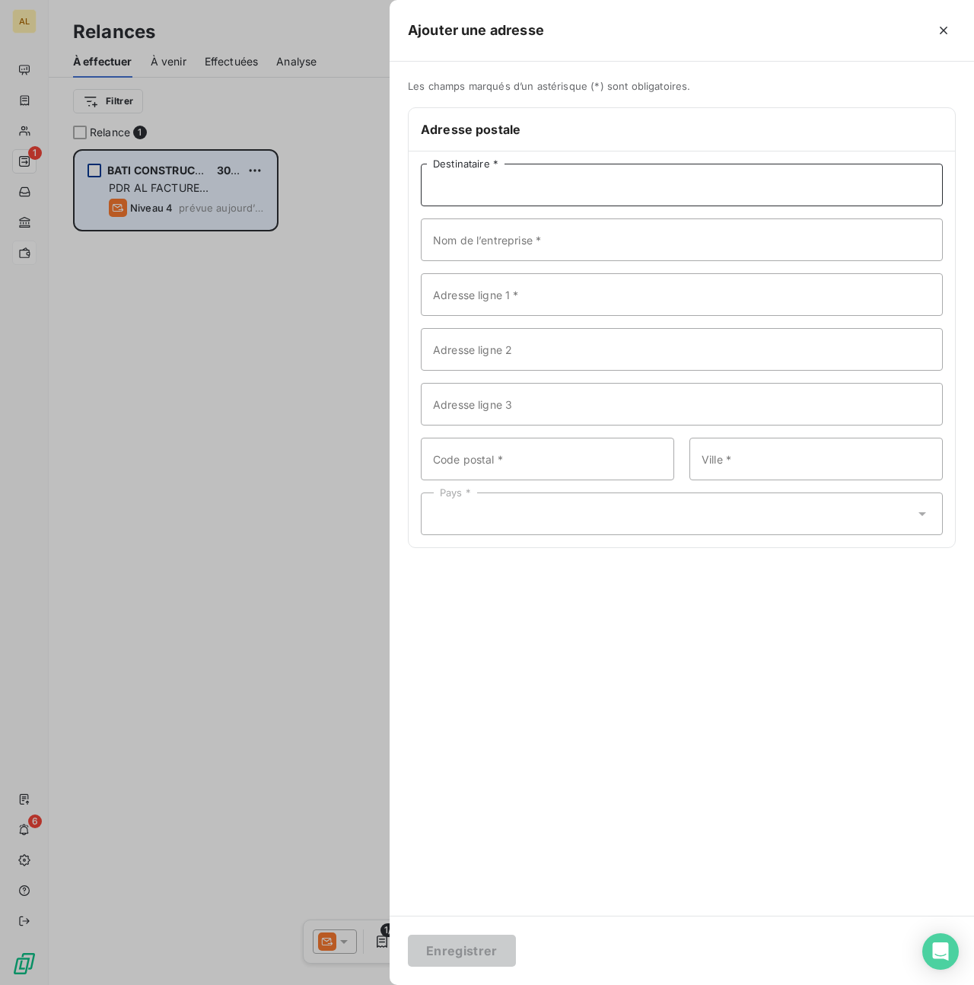
click at [466, 187] on input "Destinataire *" at bounding box center [682, 185] width 522 height 43
type input "[PERSON_NAME]"
click at [463, 237] on input "Nom de l’entreprise *" at bounding box center [682, 239] width 522 height 43
type input "BATI CONSTRUCTION"
click at [556, 296] on input "Adresse ligne 1 *" at bounding box center [682, 294] width 522 height 43
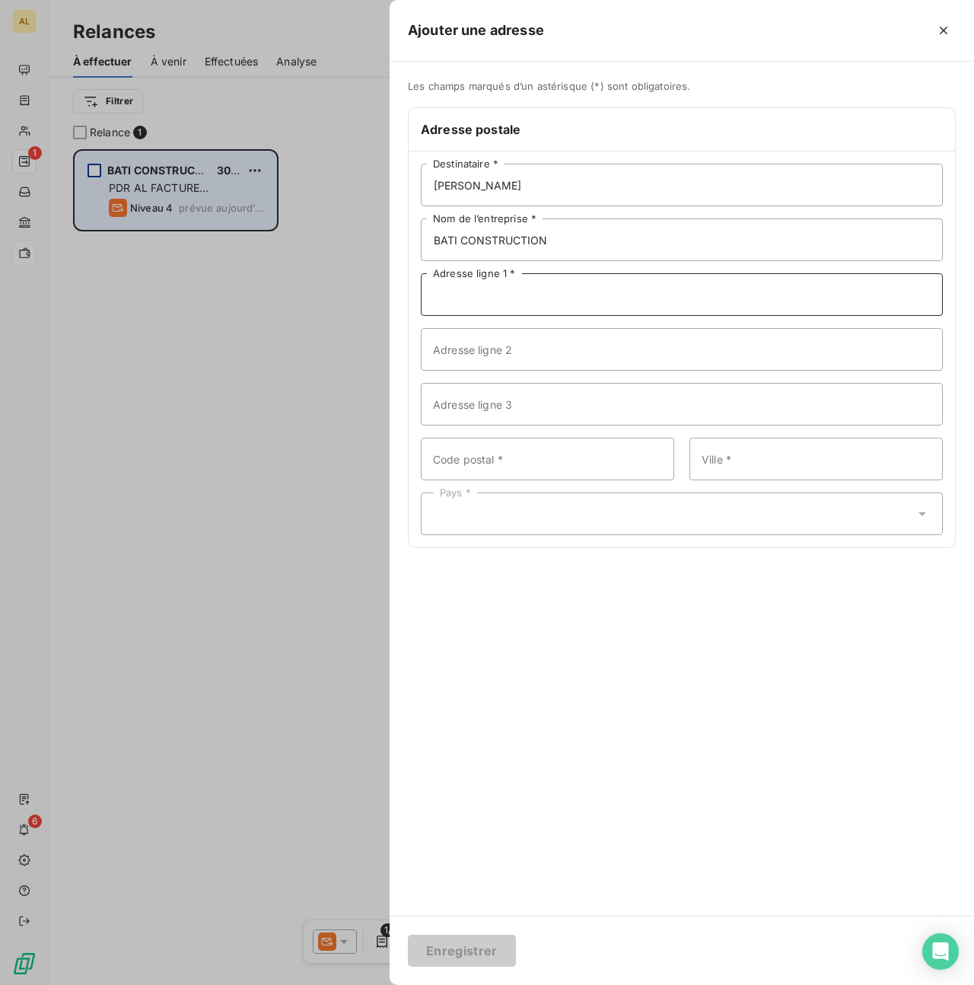
click at [556, 296] on input "Adresse ligne 1 *" at bounding box center [682, 294] width 522 height 43
type input "[STREET_ADDRESS]"
type input "13124"
type input "PEYPIN"
type input "[GEOGRAPHIC_DATA]"
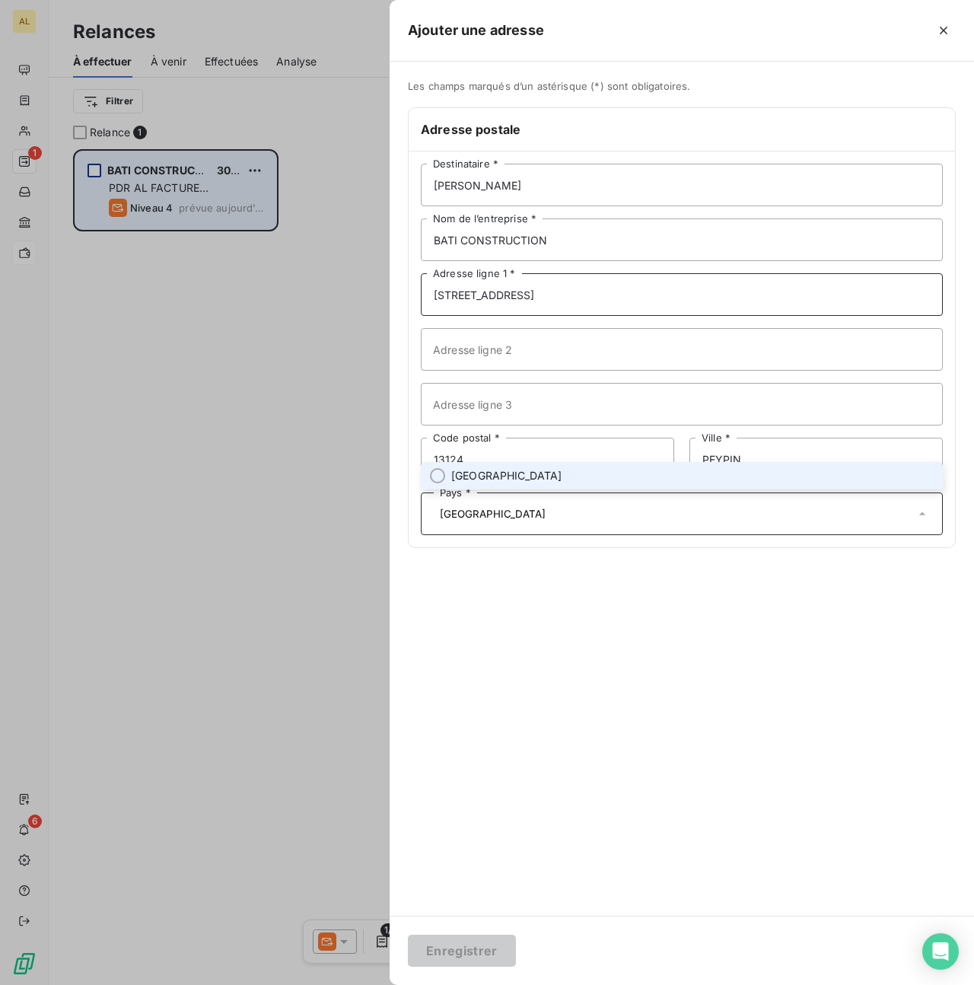
type input "[STREET_ADDRESS]"
click at [470, 479] on span "[GEOGRAPHIC_DATA]" at bounding box center [506, 475] width 111 height 15
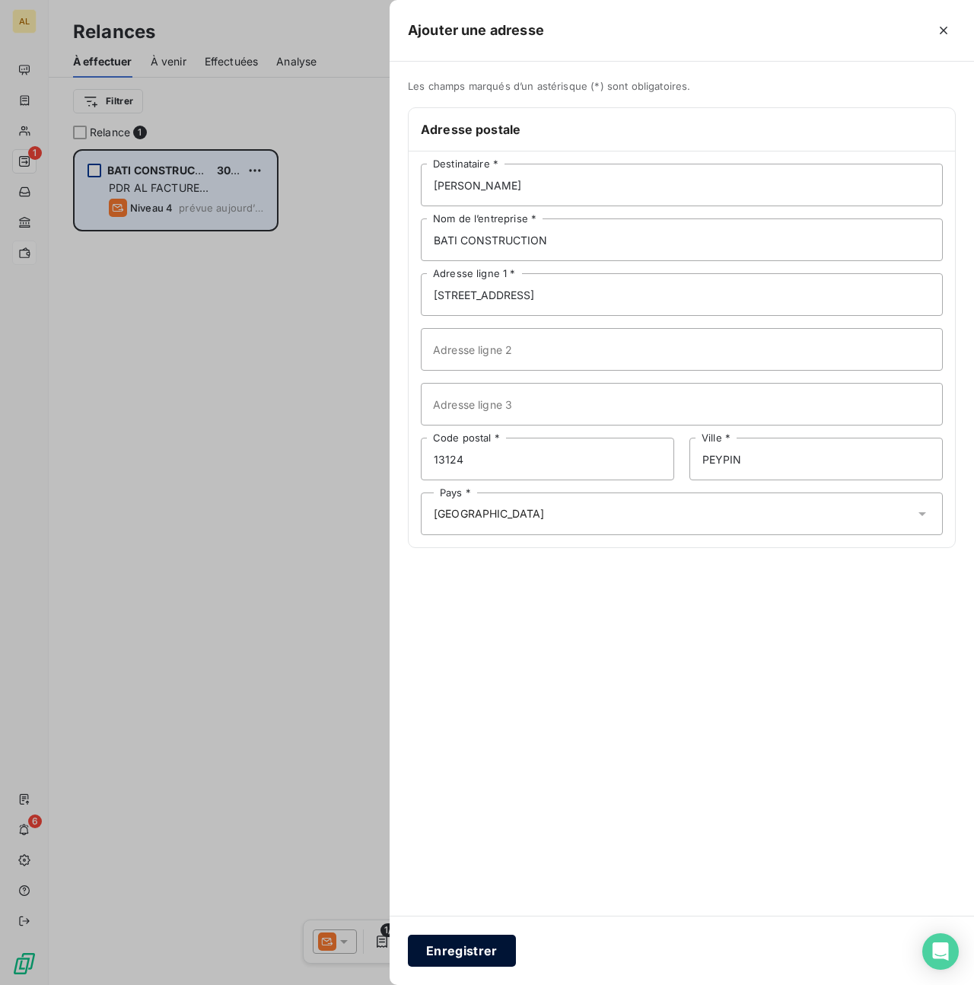
click at [453, 951] on button "Enregistrer" at bounding box center [462, 950] width 108 height 32
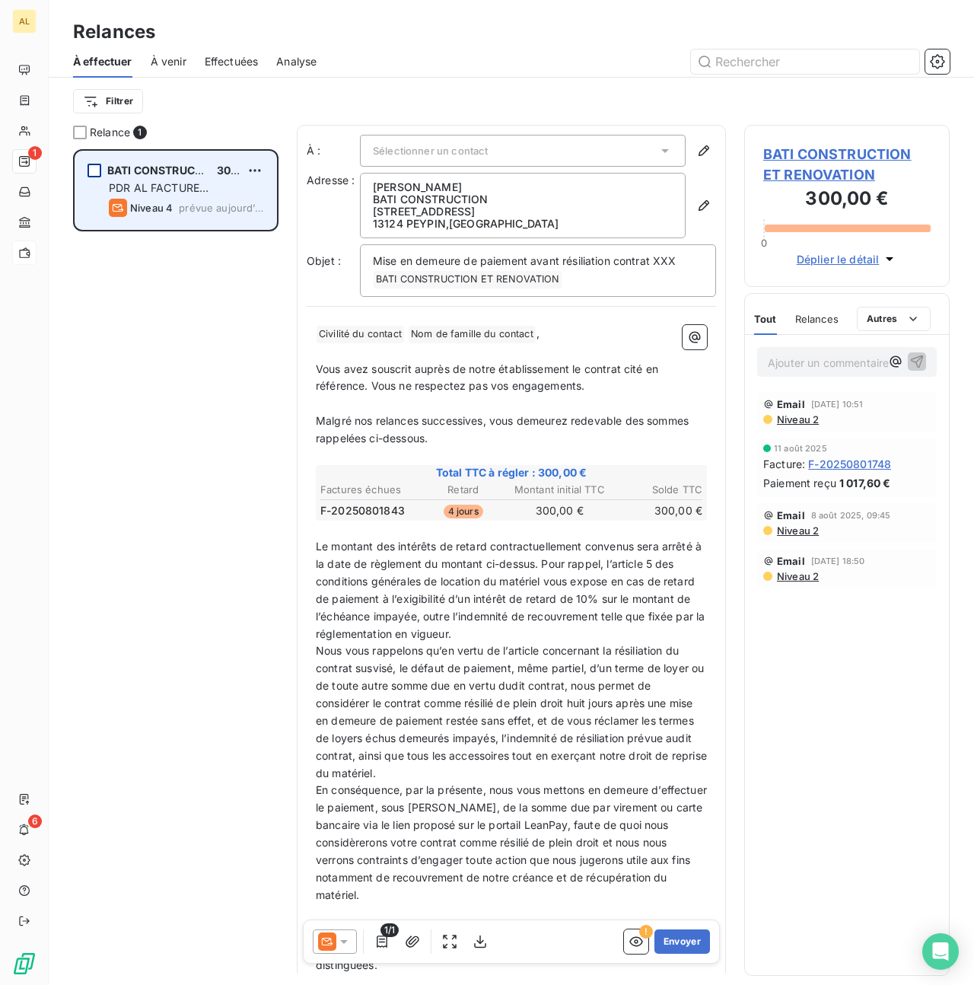
click at [587, 142] on div "Sélectionner un contact" at bounding box center [523, 151] width 326 height 32
click at [504, 174] on li "[PERSON_NAME]" at bounding box center [523, 183] width 326 height 27
click at [347, 942] on icon at bounding box center [343, 941] width 15 height 15
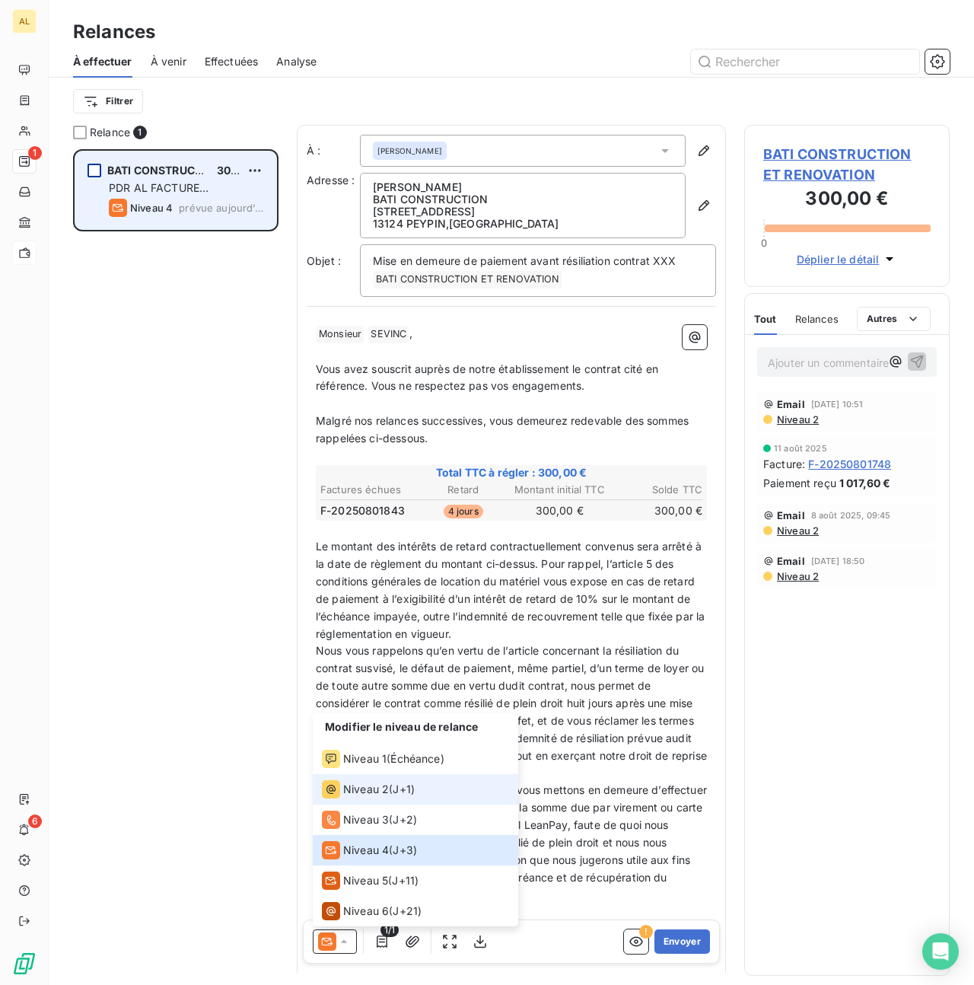
click at [364, 794] on span "Niveau 2" at bounding box center [366, 788] width 46 height 15
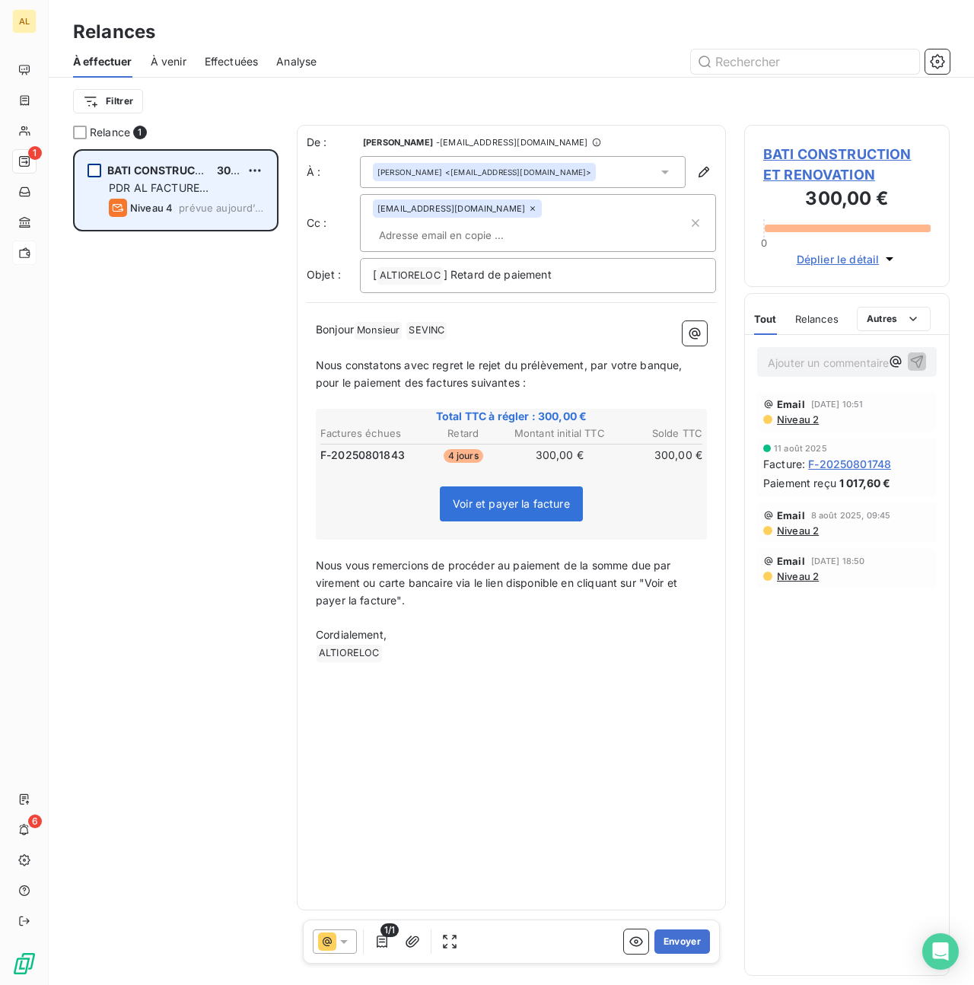
click at [320, 358] on span "Nous constatons avec regret le rejet du prélèvement, par votre banque, pour le …" at bounding box center [501, 373] width 370 height 30
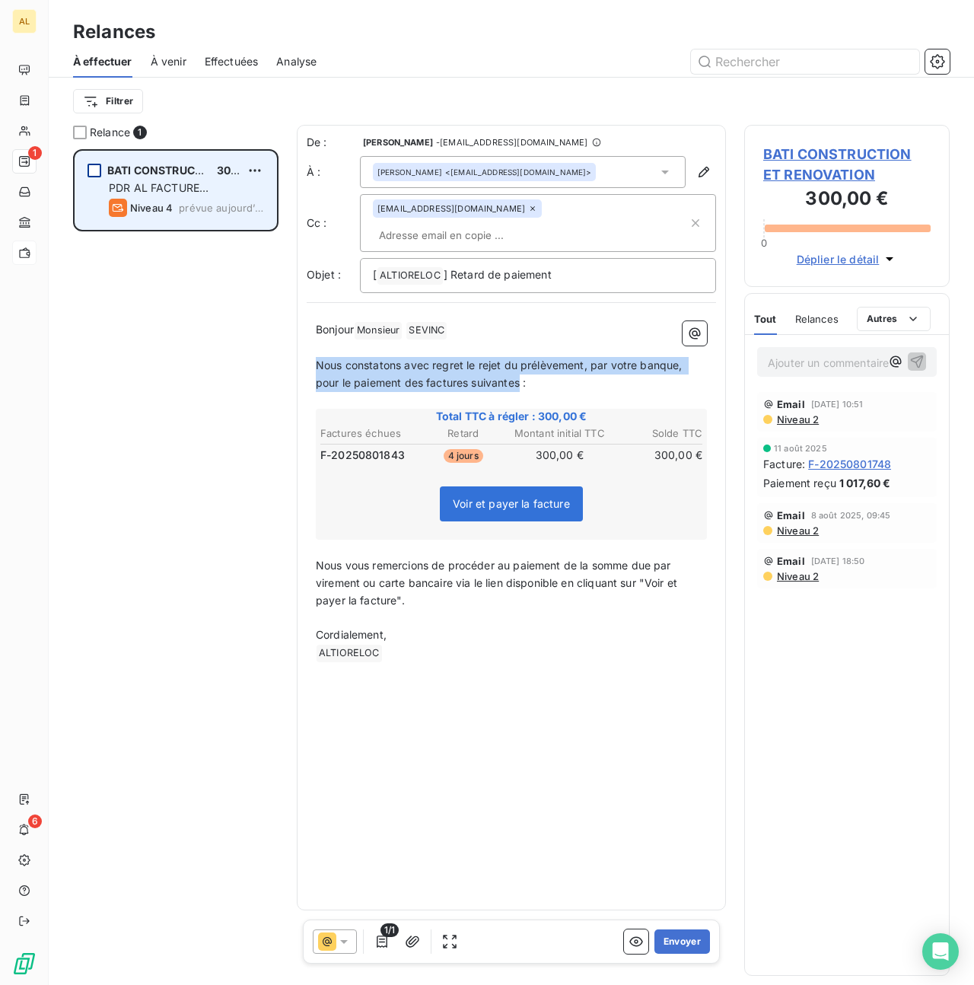
drag, startPoint x: 317, startPoint y: 345, endPoint x: 520, endPoint y: 355, distance: 203.5
click at [520, 358] on span "Nous constatons avec regret le rejet du prélèvement, par votre banque, pour le …" at bounding box center [501, 373] width 370 height 30
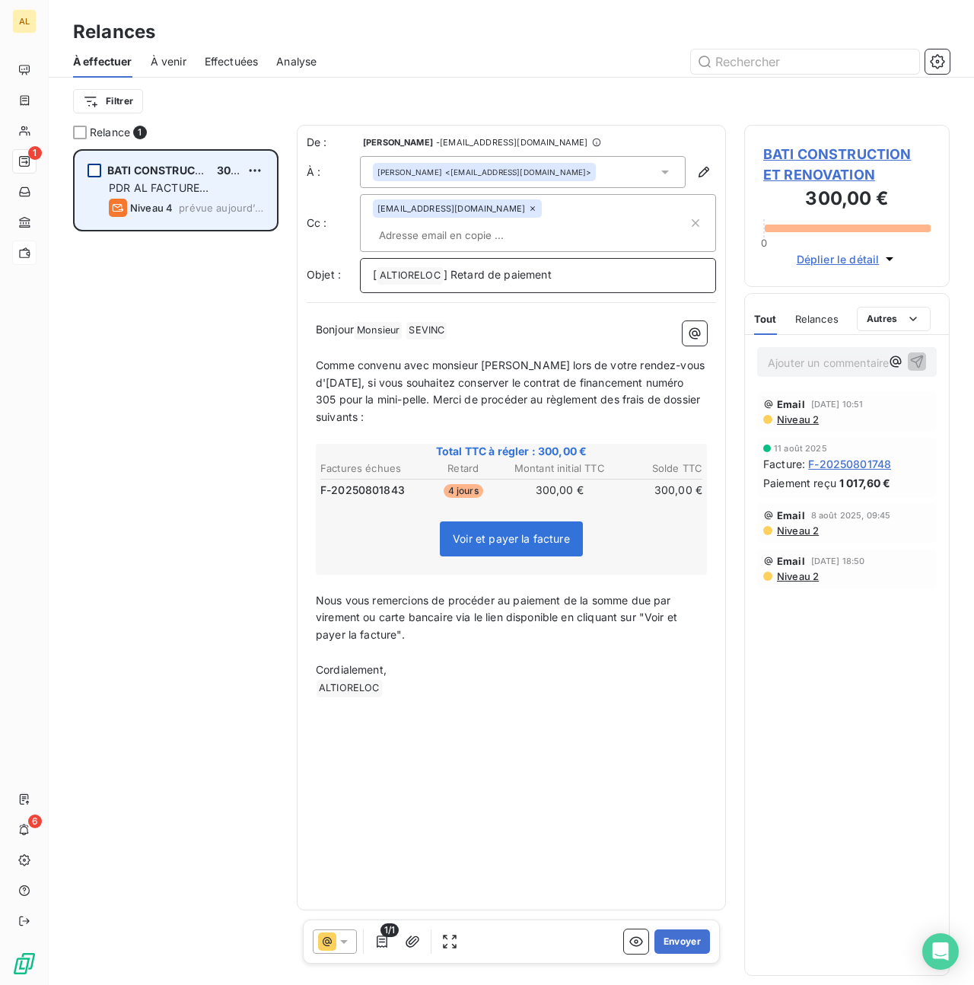
click at [565, 266] on p "[ ALTIORELOC ﻿ ] Retard de paiement" at bounding box center [538, 275] width 330 height 18
drag, startPoint x: 561, startPoint y: 248, endPoint x: 449, endPoint y: 250, distance: 111.9
click at [449, 266] on p "[ ALTIORELOC ﻿ ] Retard de paiement" at bounding box center [538, 275] width 330 height 18
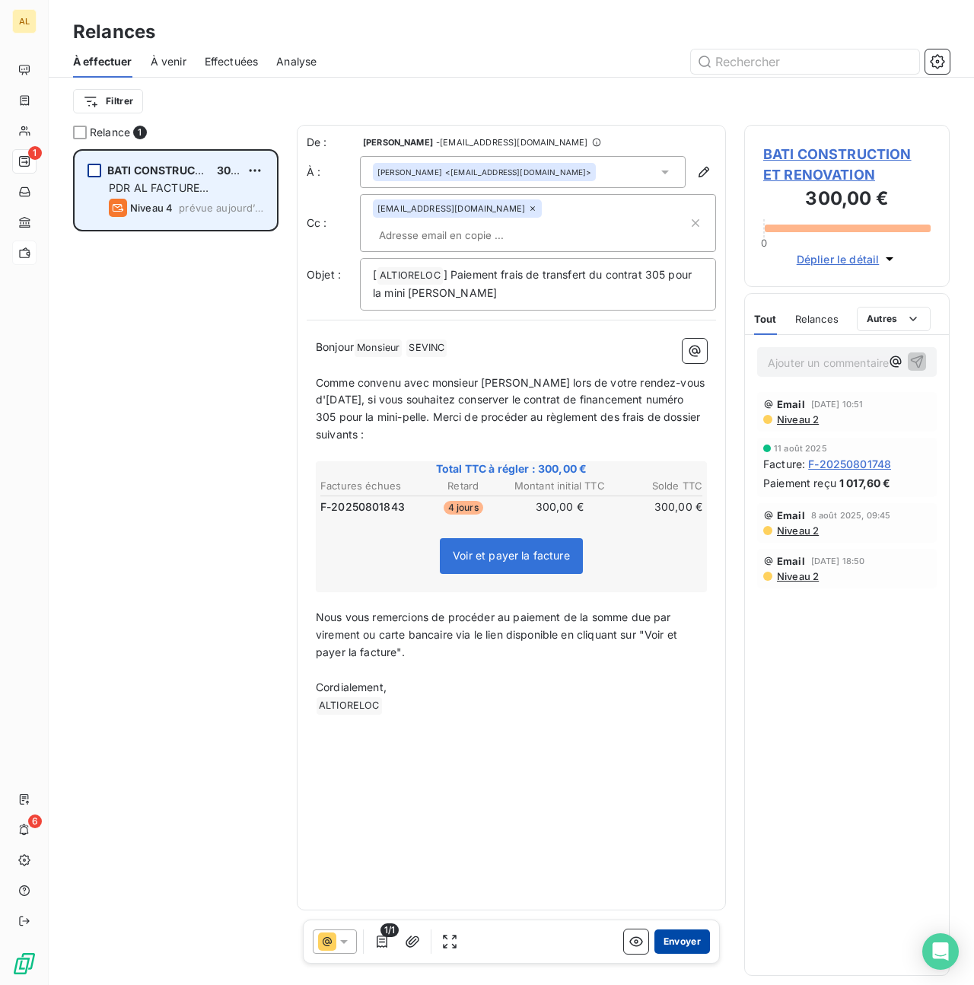
click at [678, 941] on button "Envoyer" at bounding box center [682, 941] width 56 height 24
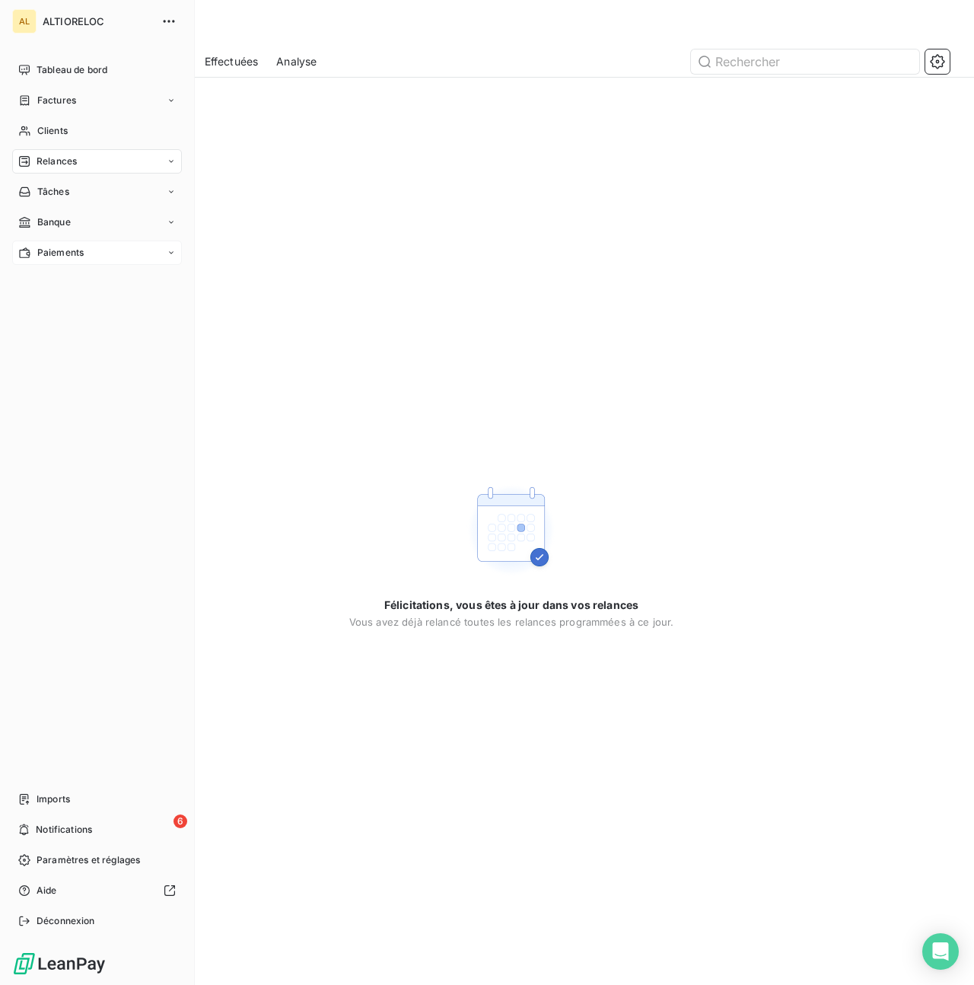
click at [33, 254] on div "Paiements" at bounding box center [50, 253] width 65 height 14
